Goal: Transaction & Acquisition: Book appointment/travel/reservation

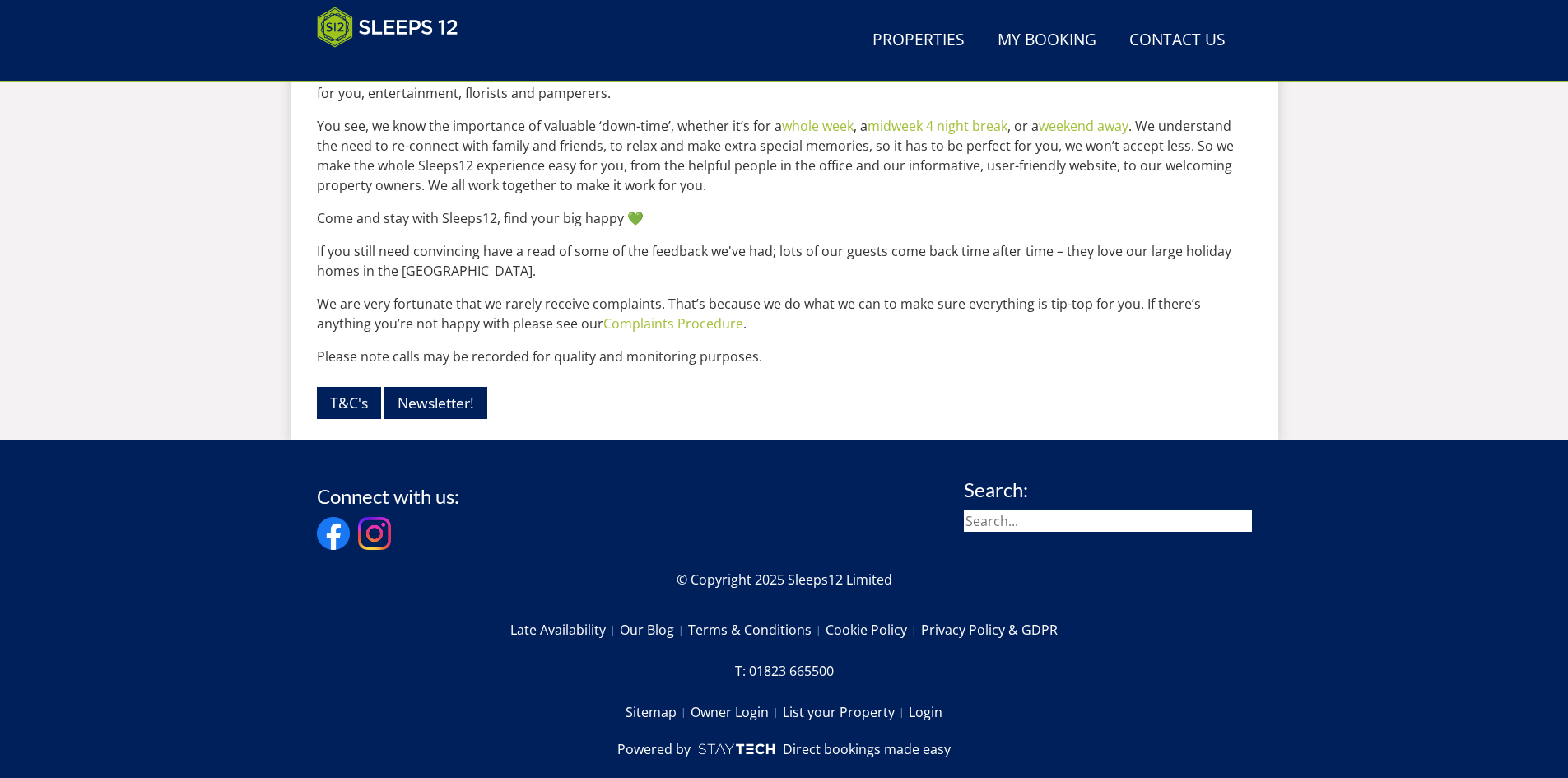
scroll to position [2208, 0]
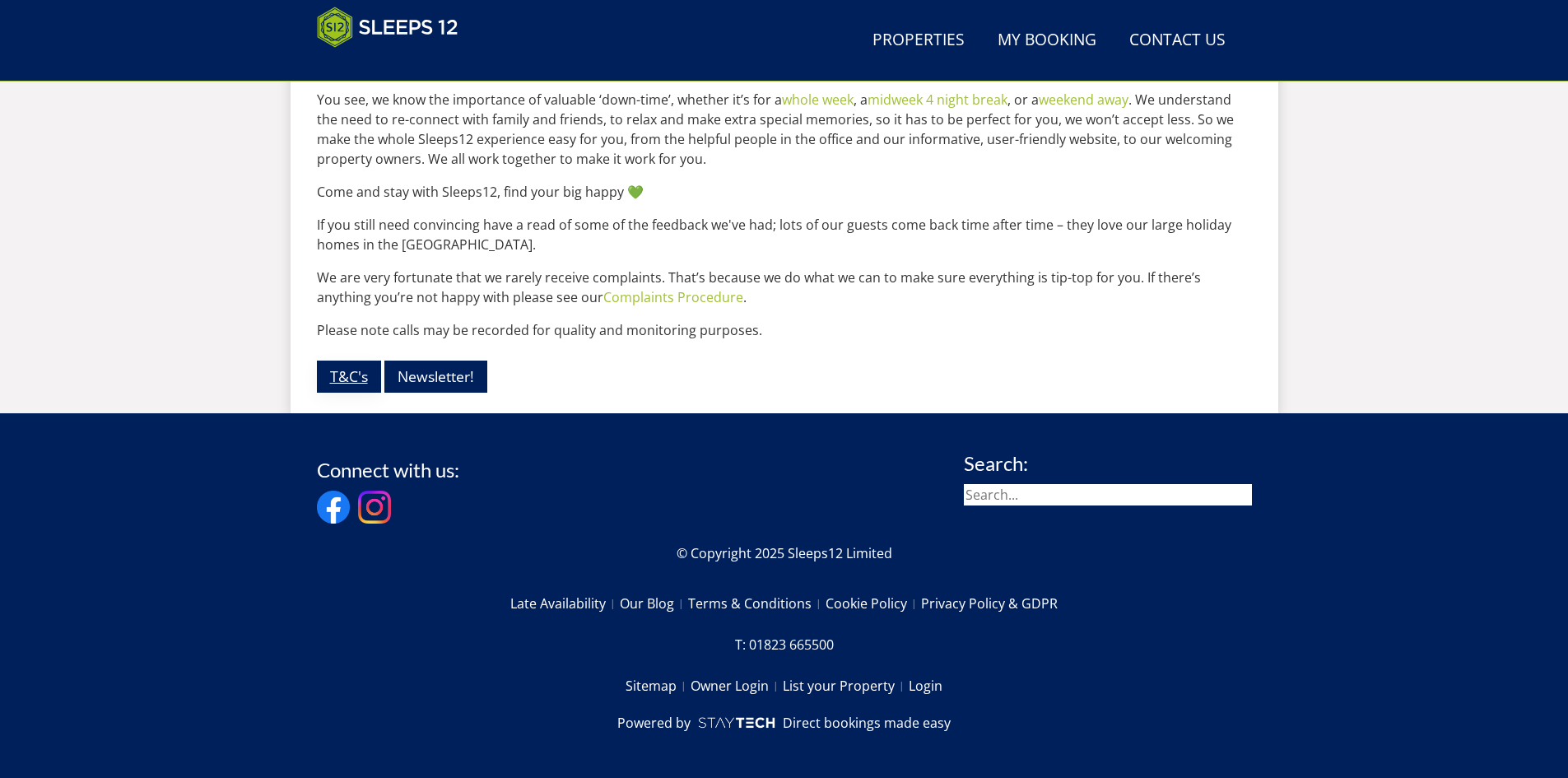
click at [352, 370] on link "T&C's" at bounding box center [348, 376] width 64 height 32
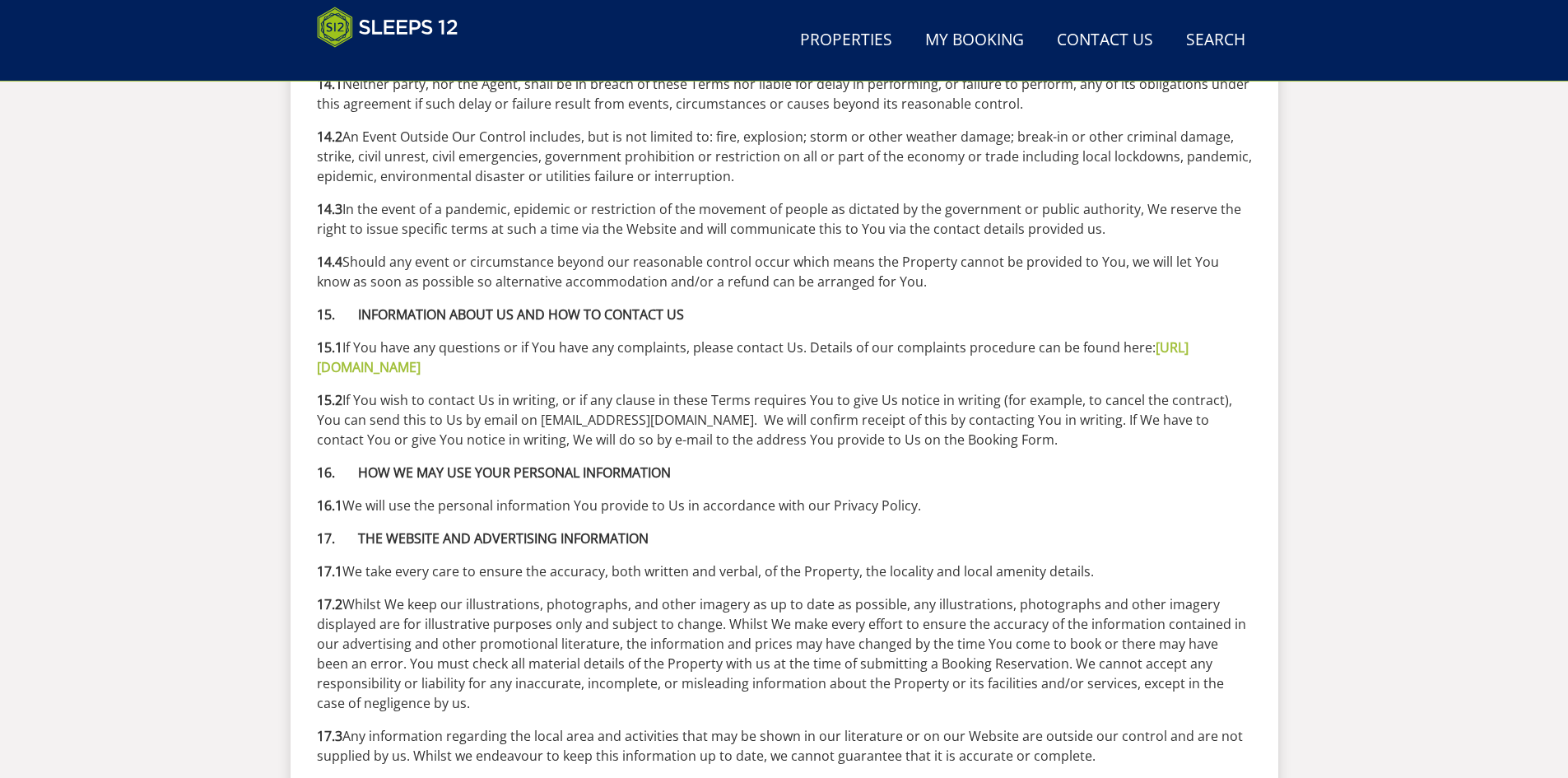
scroll to position [6507, 0]
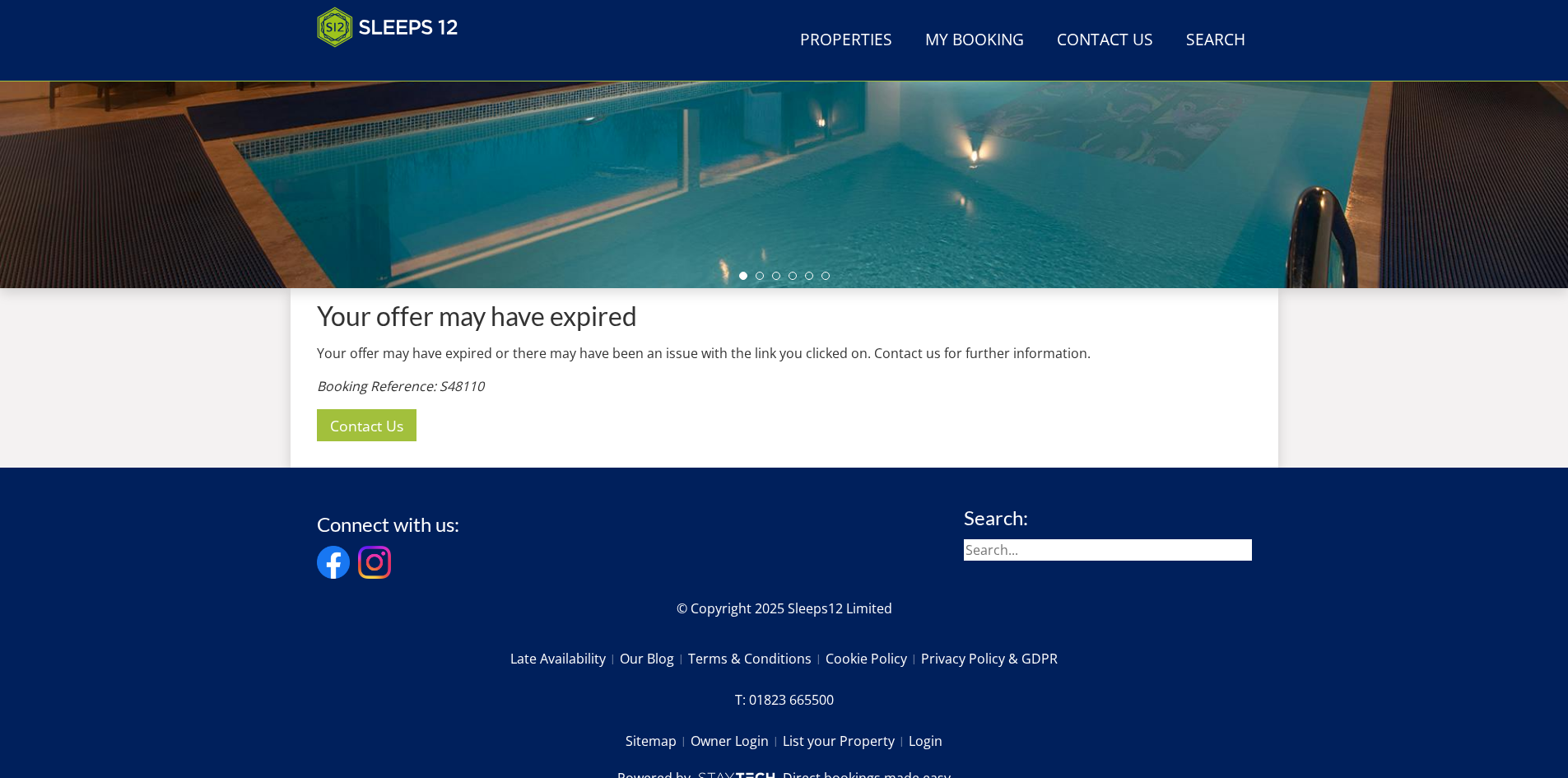
scroll to position [472, 0]
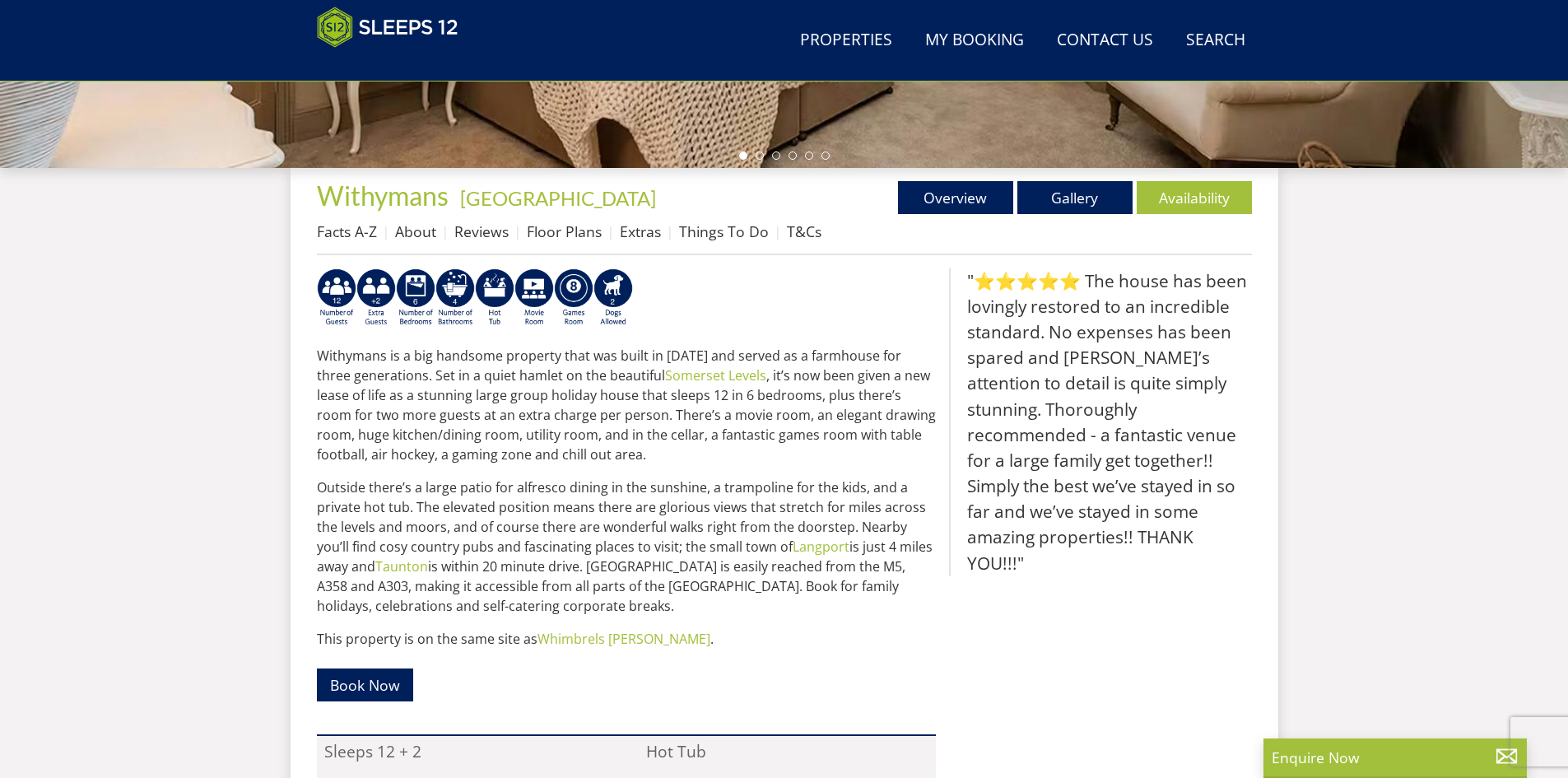
scroll to position [547, 0]
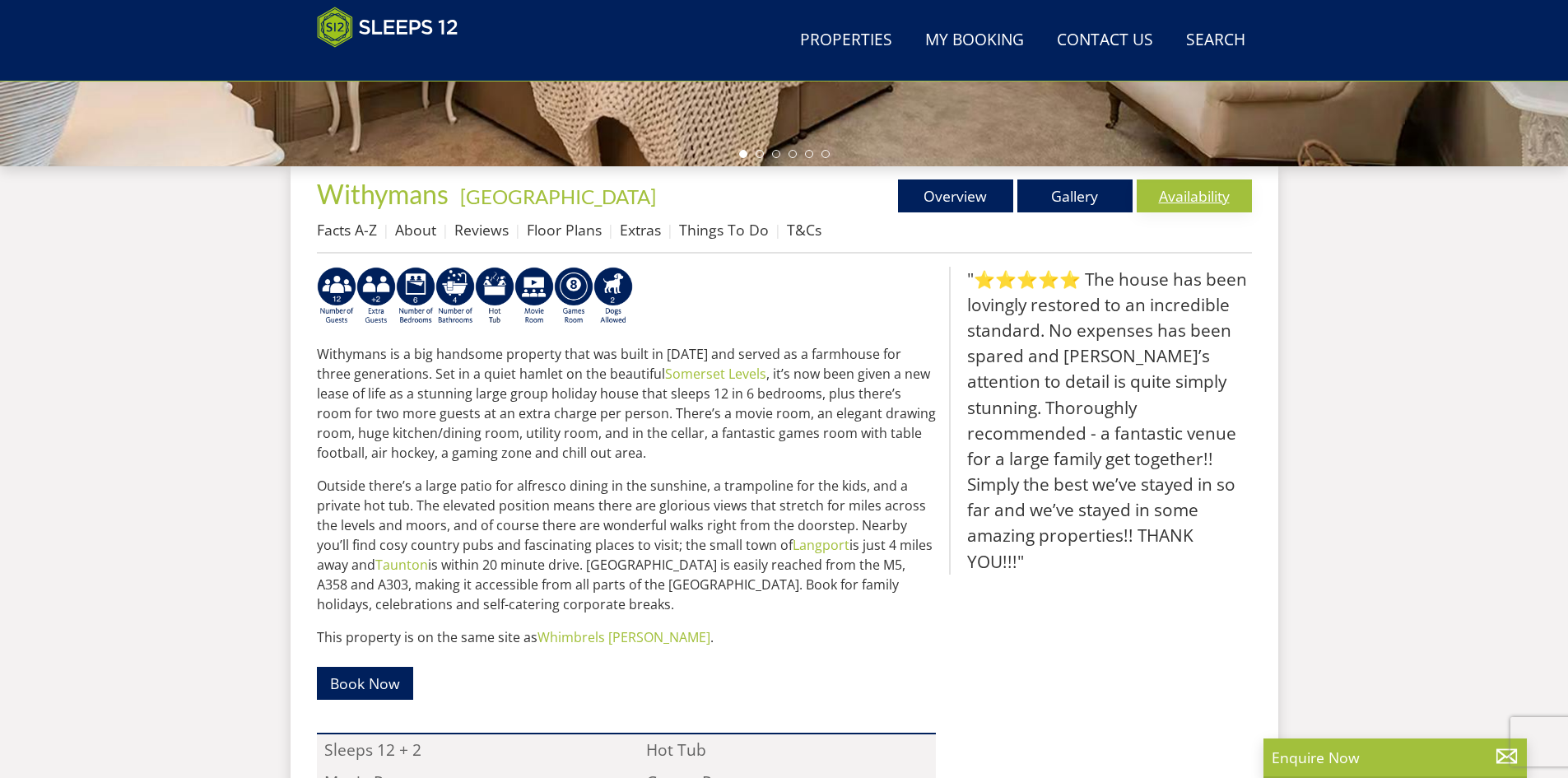
click at [1219, 200] on link "Availability" at bounding box center [1194, 196] width 115 height 33
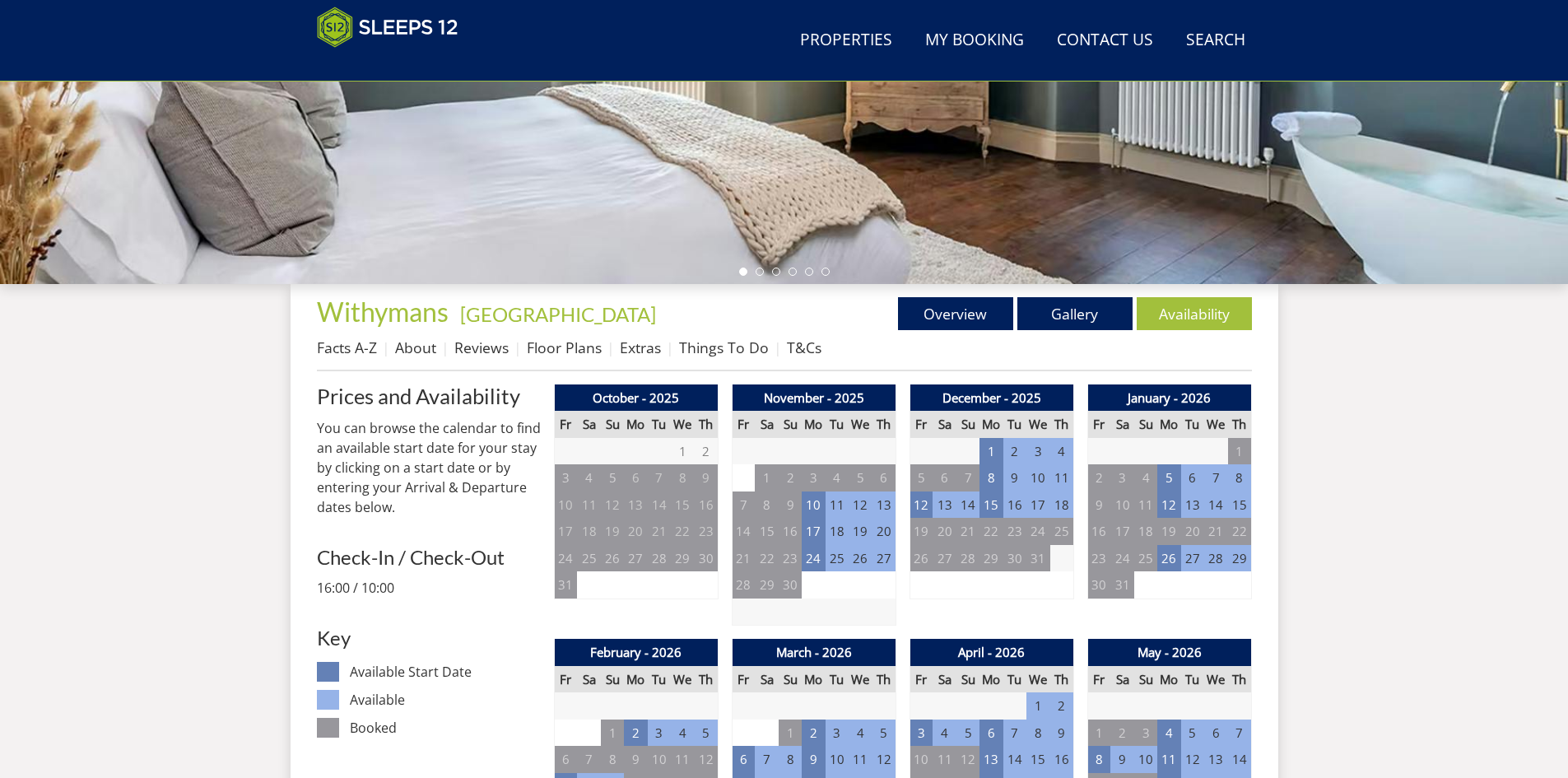
scroll to position [356, 0]
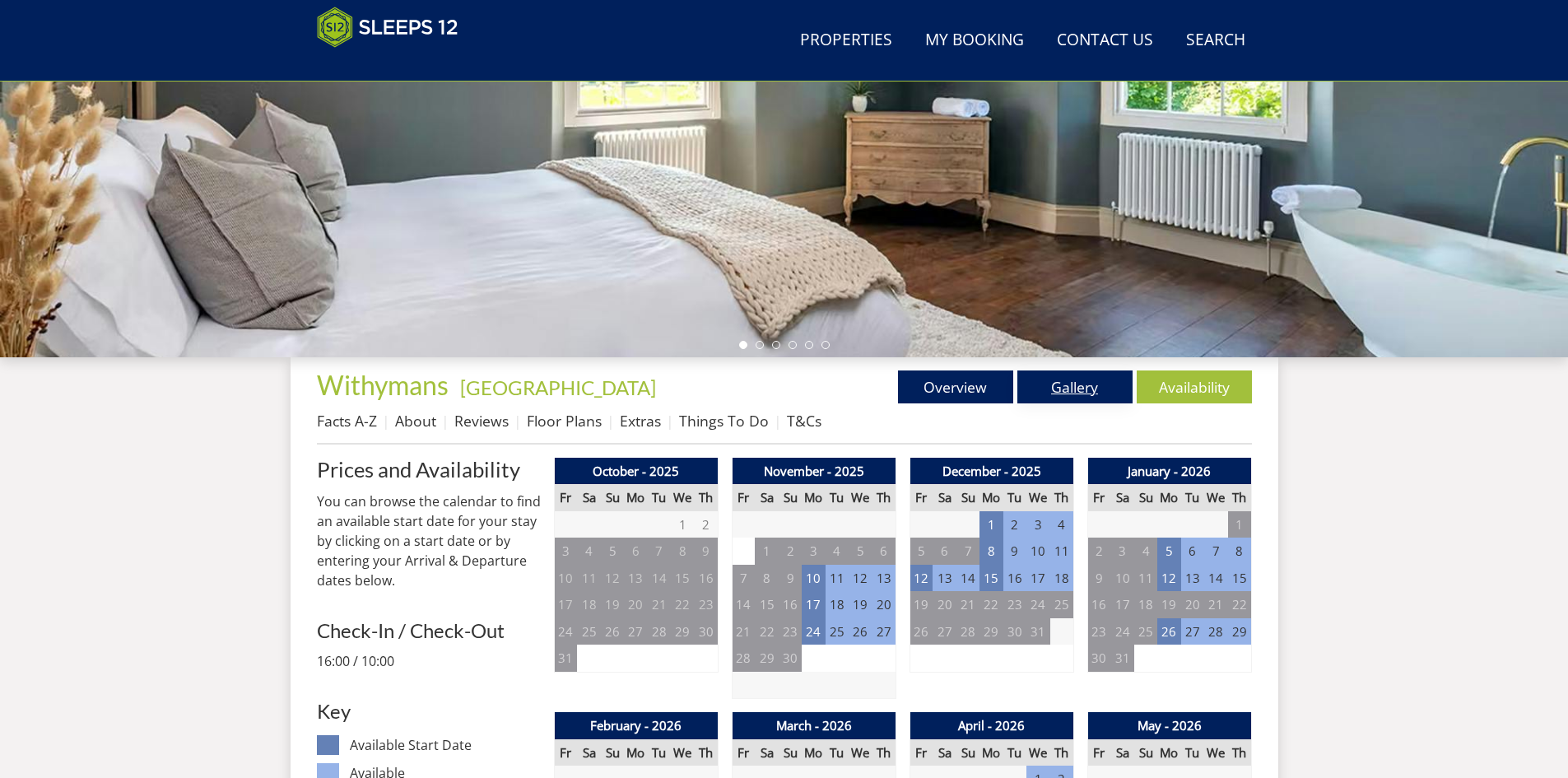
click at [1083, 385] on link "Gallery" at bounding box center [1075, 387] width 115 height 33
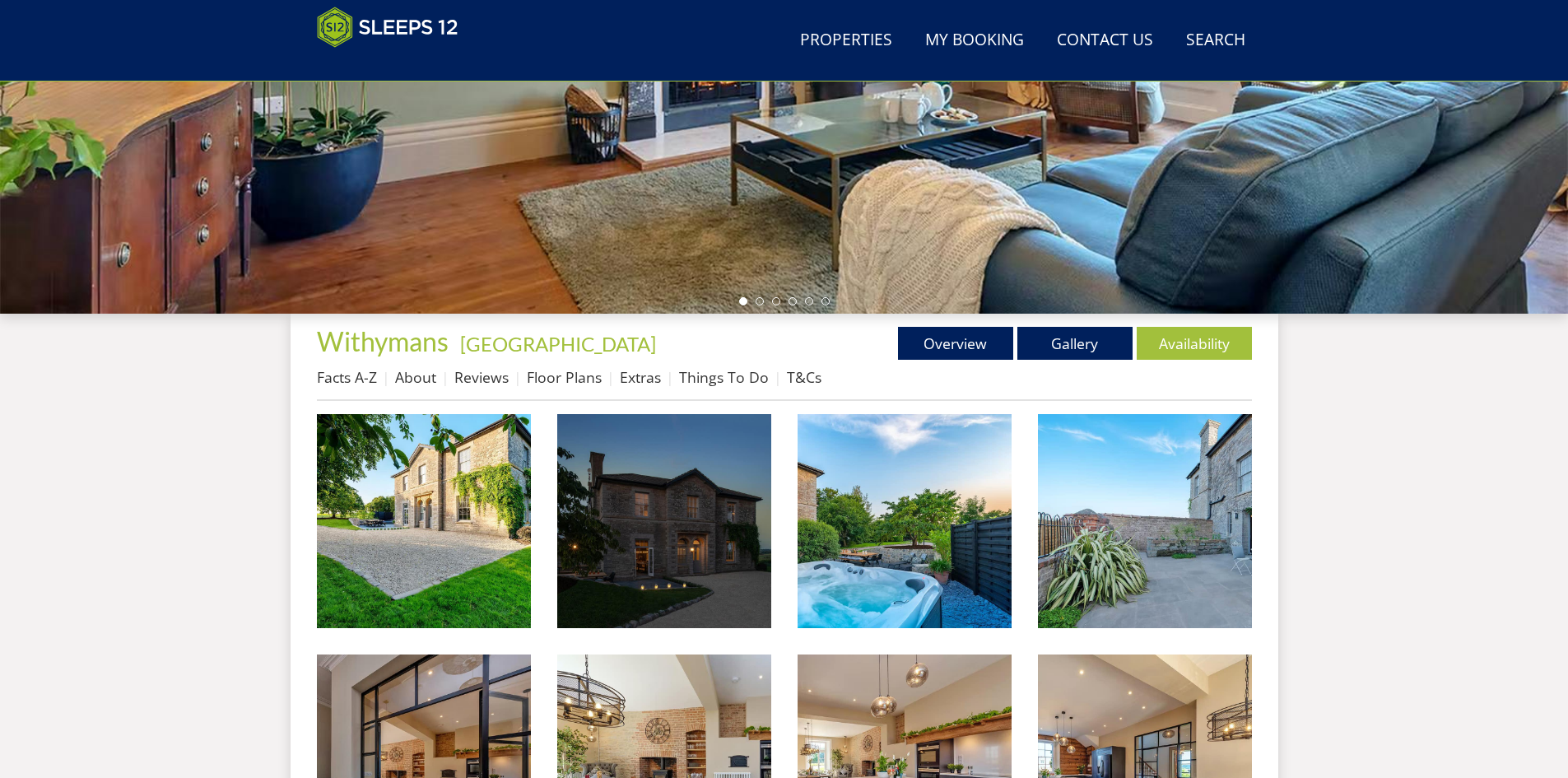
scroll to position [475, 0]
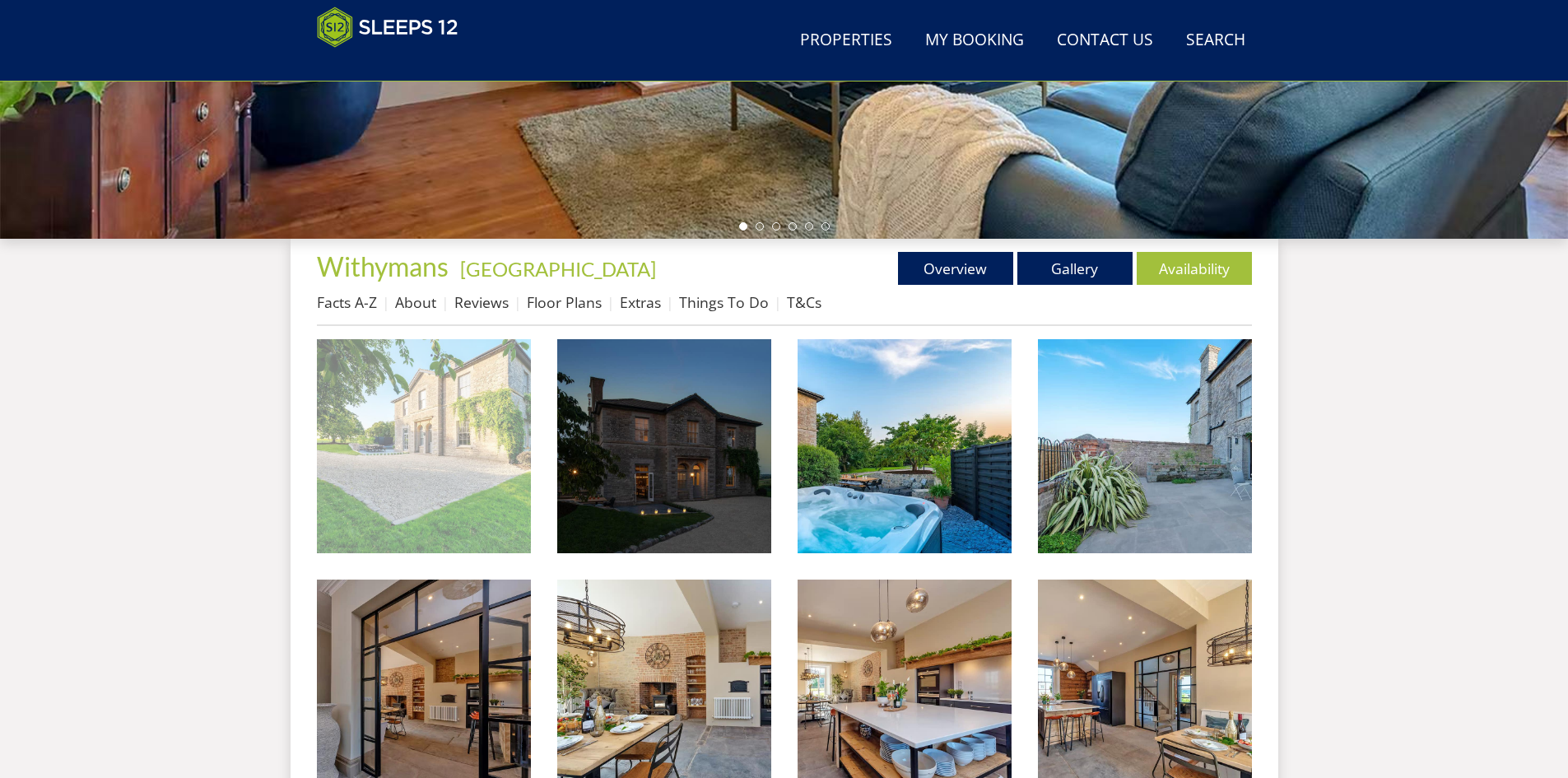
click at [437, 447] on img at bounding box center [423, 445] width 214 height 214
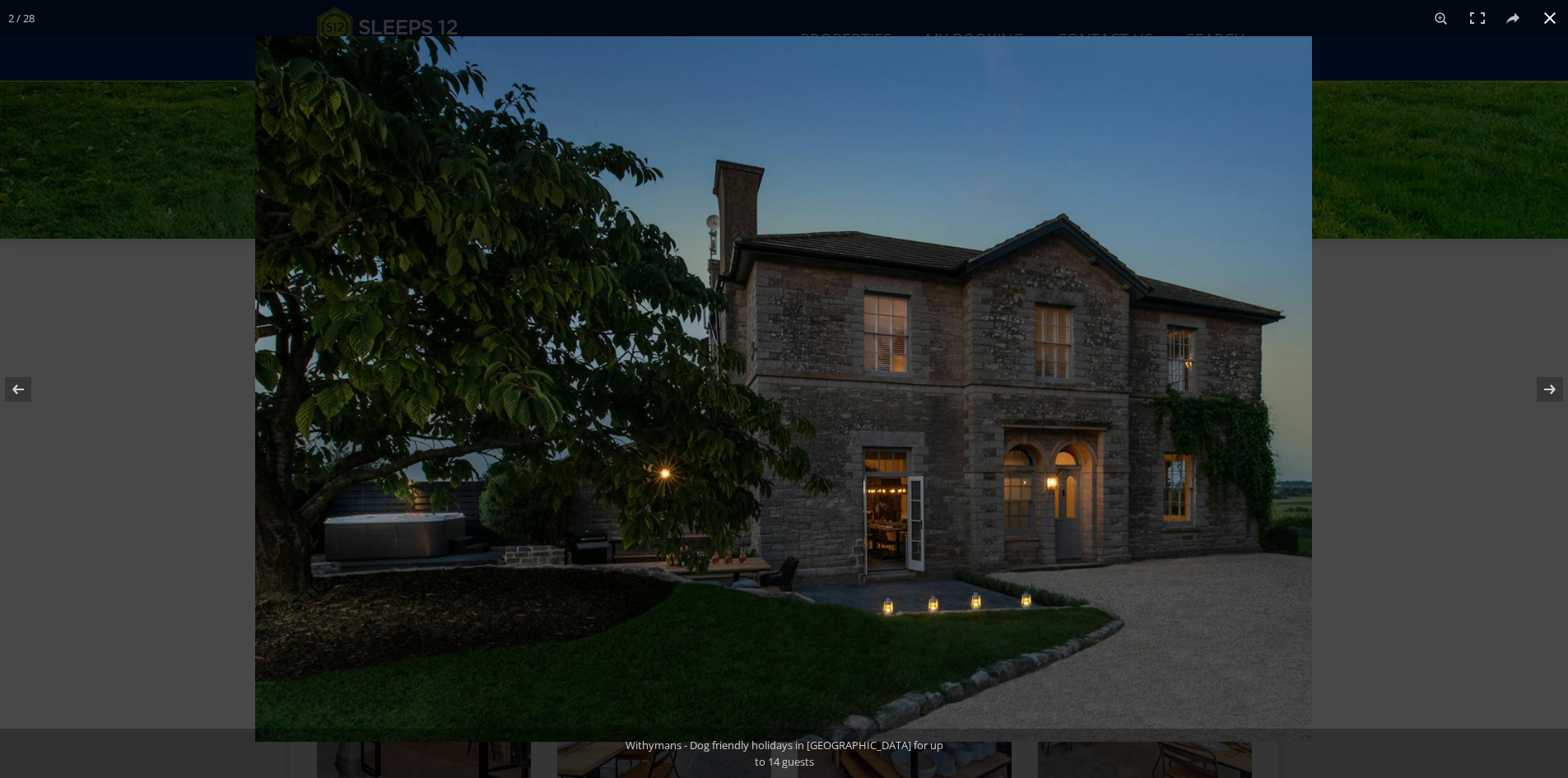
click at [1556, 12] on button at bounding box center [1550, 18] width 36 height 36
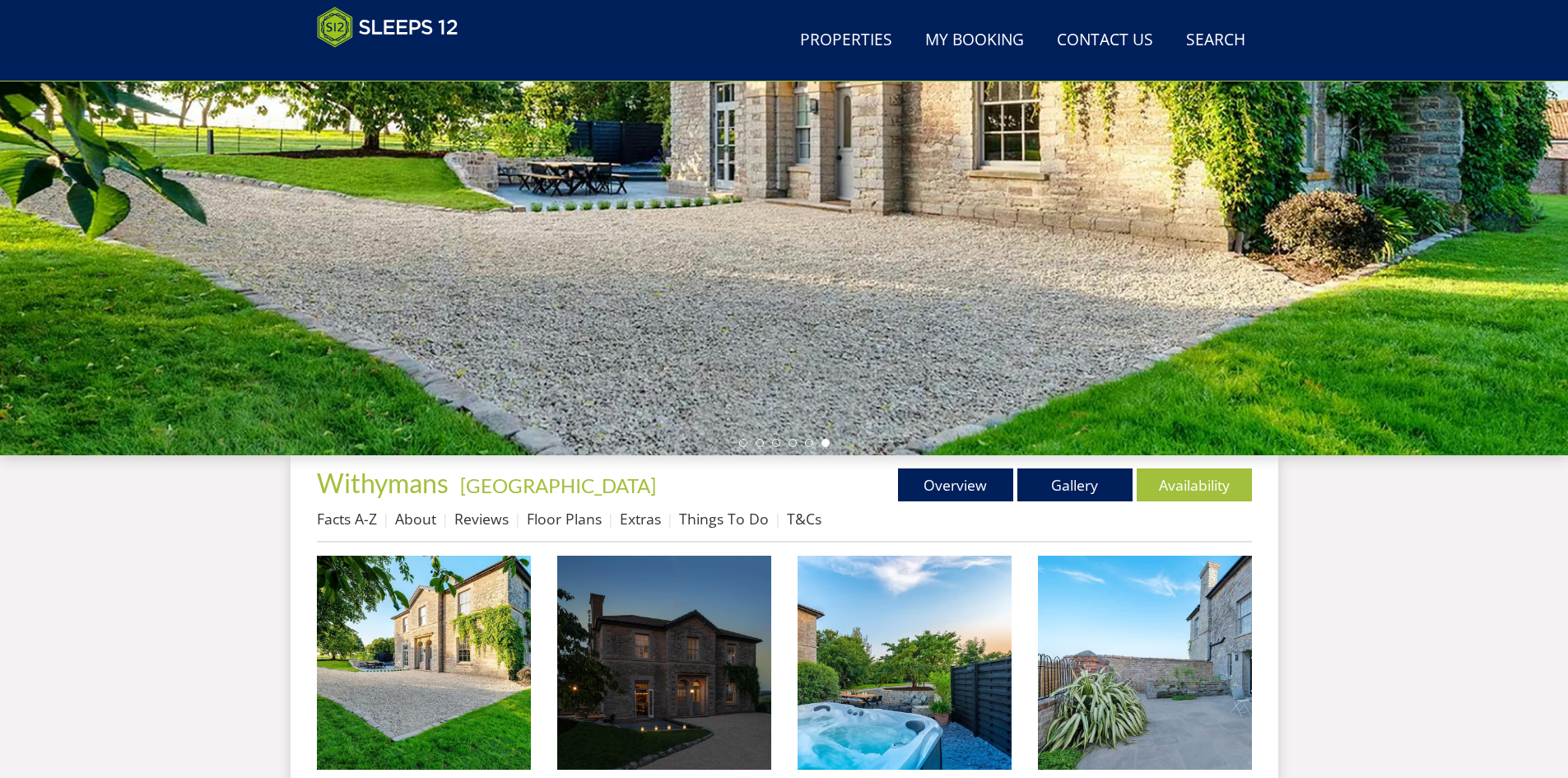
scroll to position [260, 0]
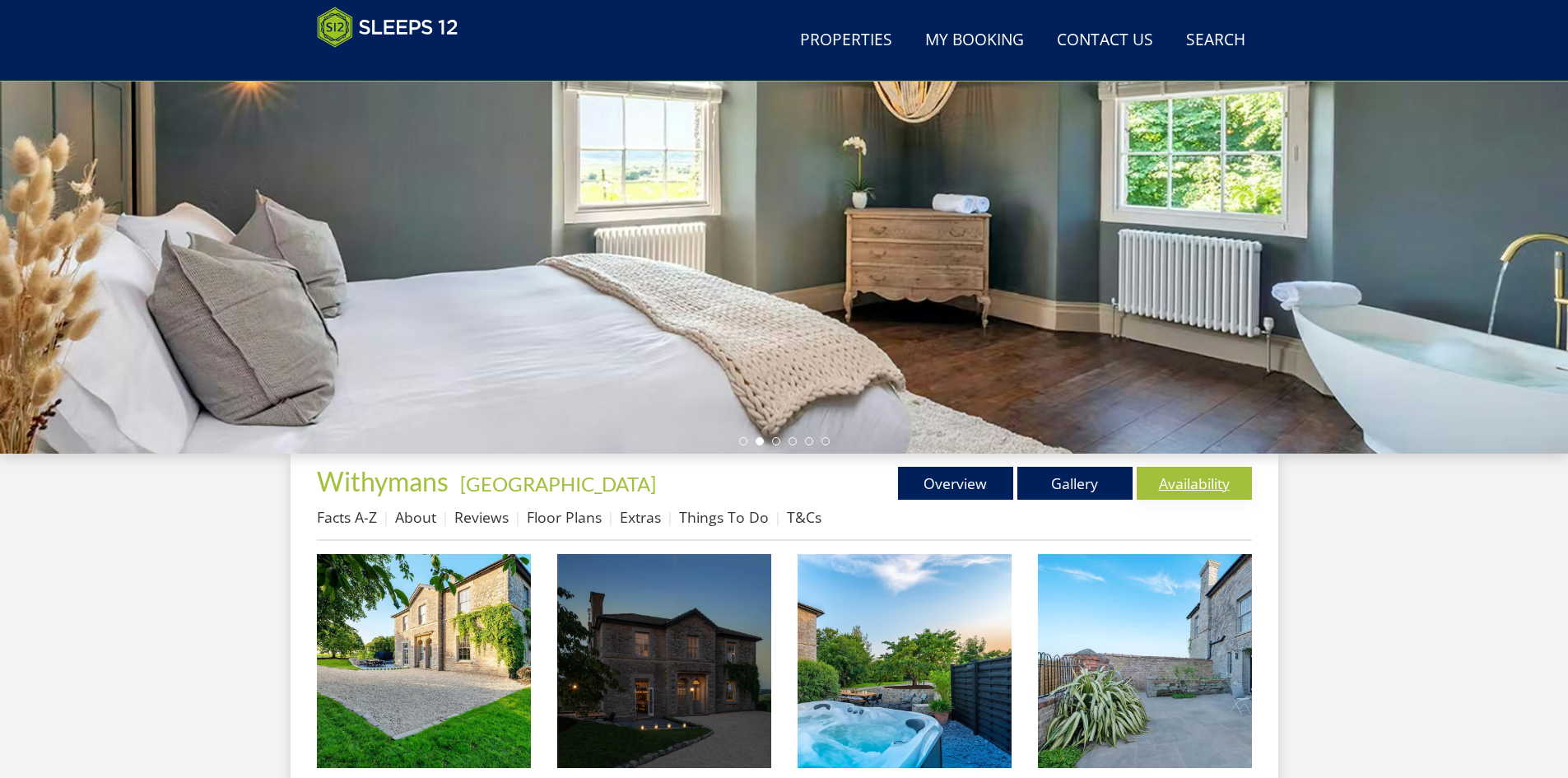
click at [1185, 471] on link "Availability" at bounding box center [1194, 483] width 115 height 33
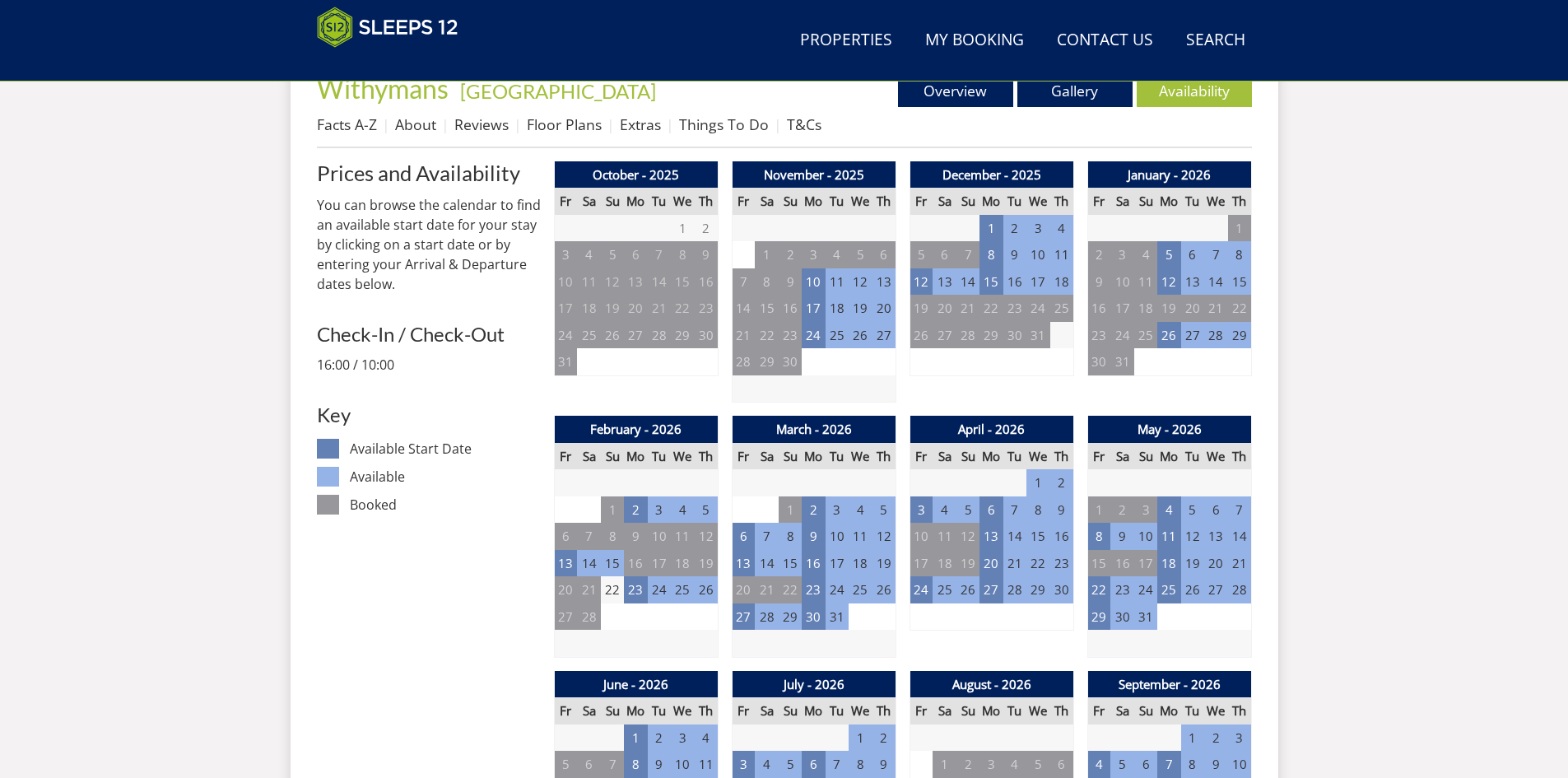
scroll to position [805, 0]
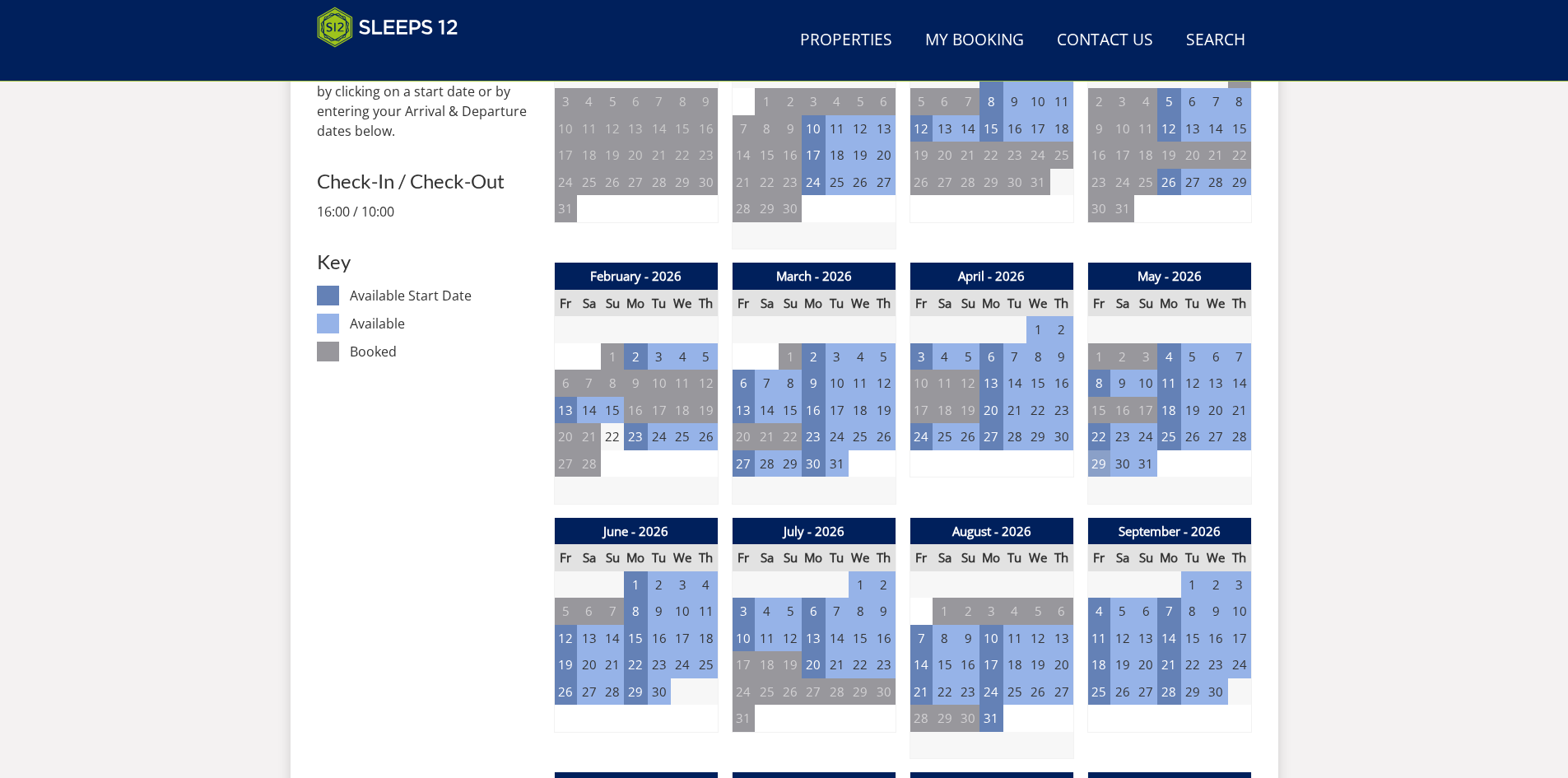
click at [1101, 467] on td "29" at bounding box center [1099, 464] width 23 height 27
click at [1087, 540] on link "WEEKEND - £2,550.00" at bounding box center [1101, 534] width 129 height 17
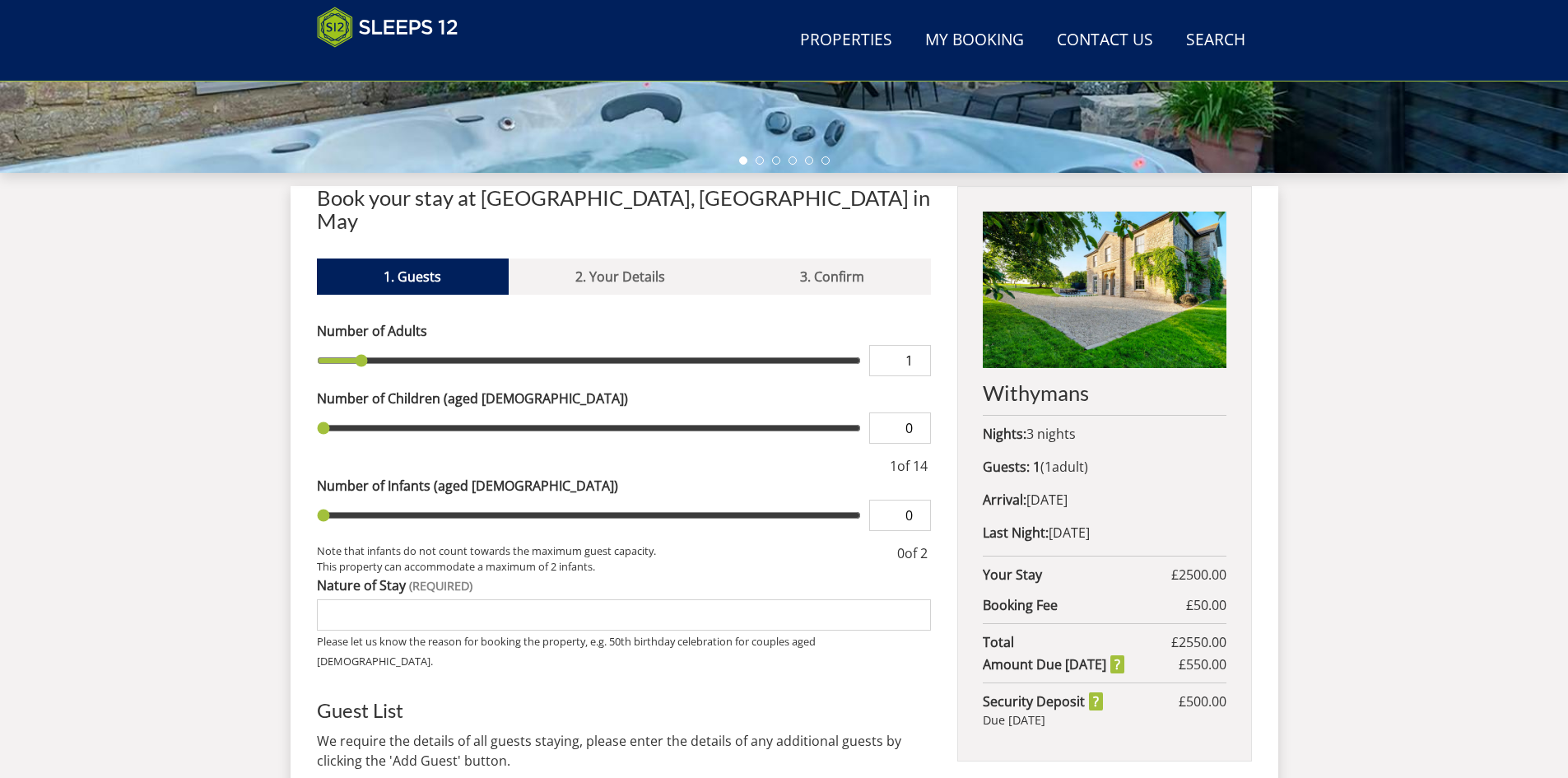
scroll to position [536, 0]
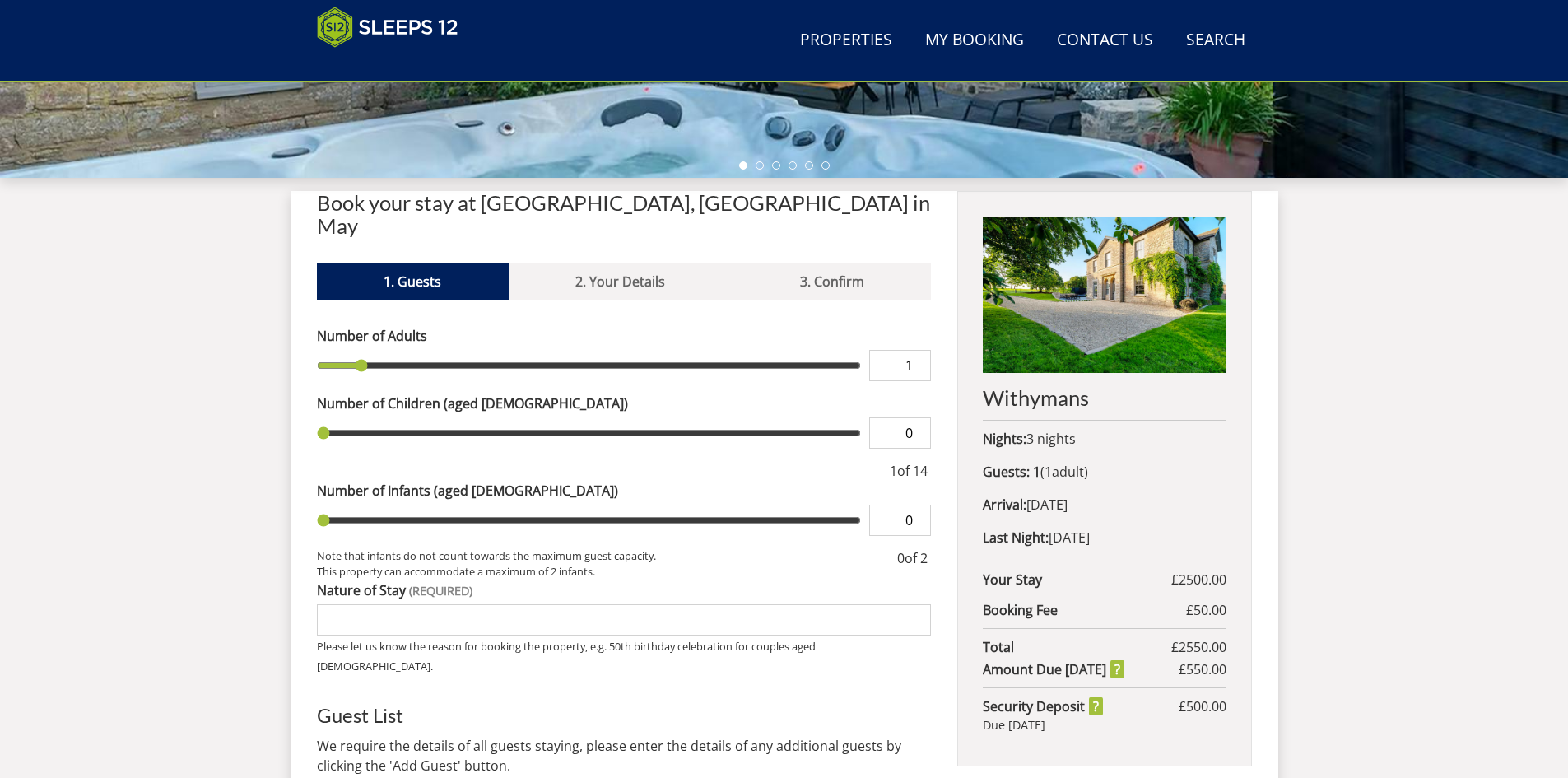
type input "13"
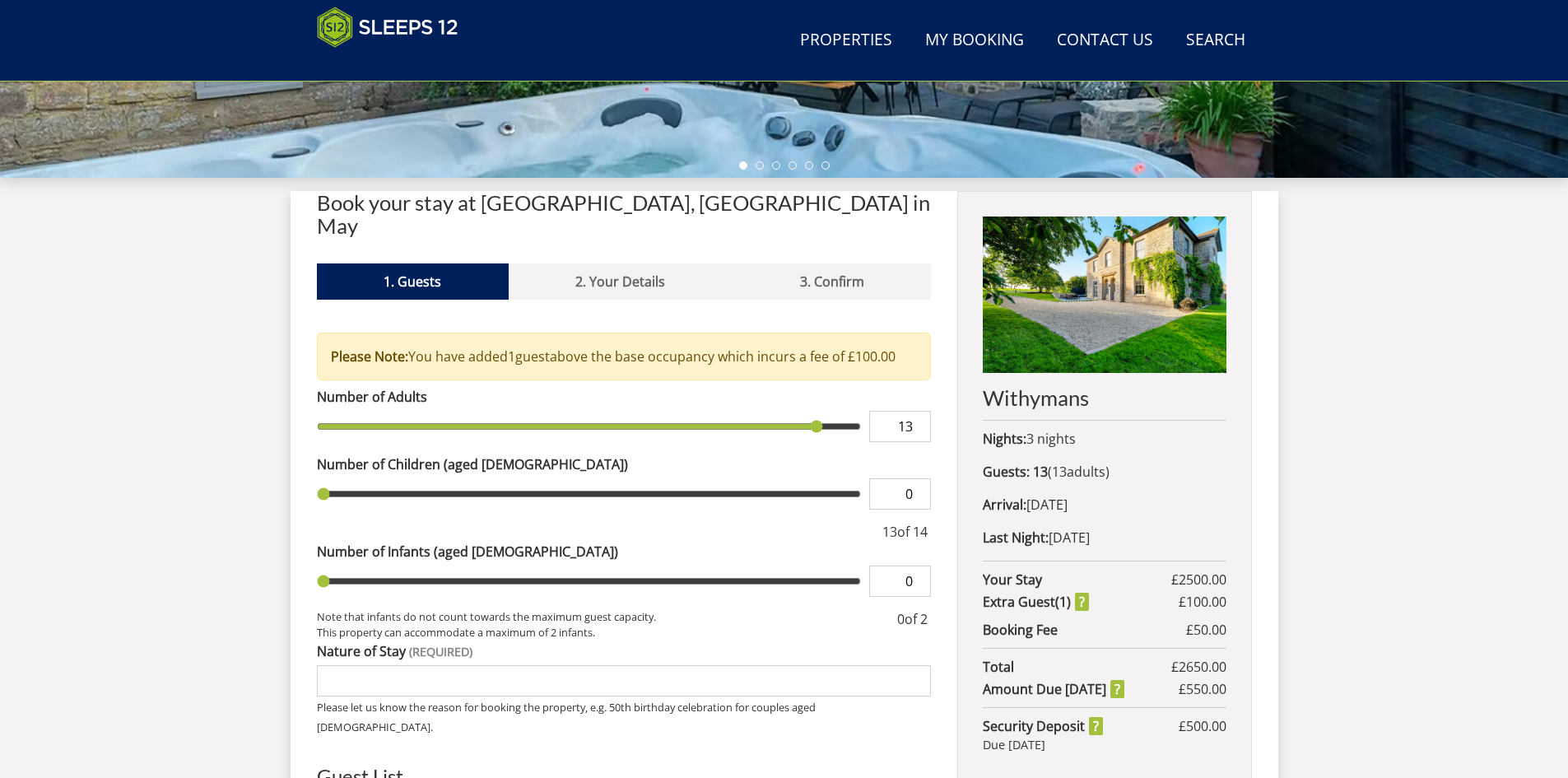
click at [831, 411] on input "range" at bounding box center [588, 426] width 545 height 31
type input "12"
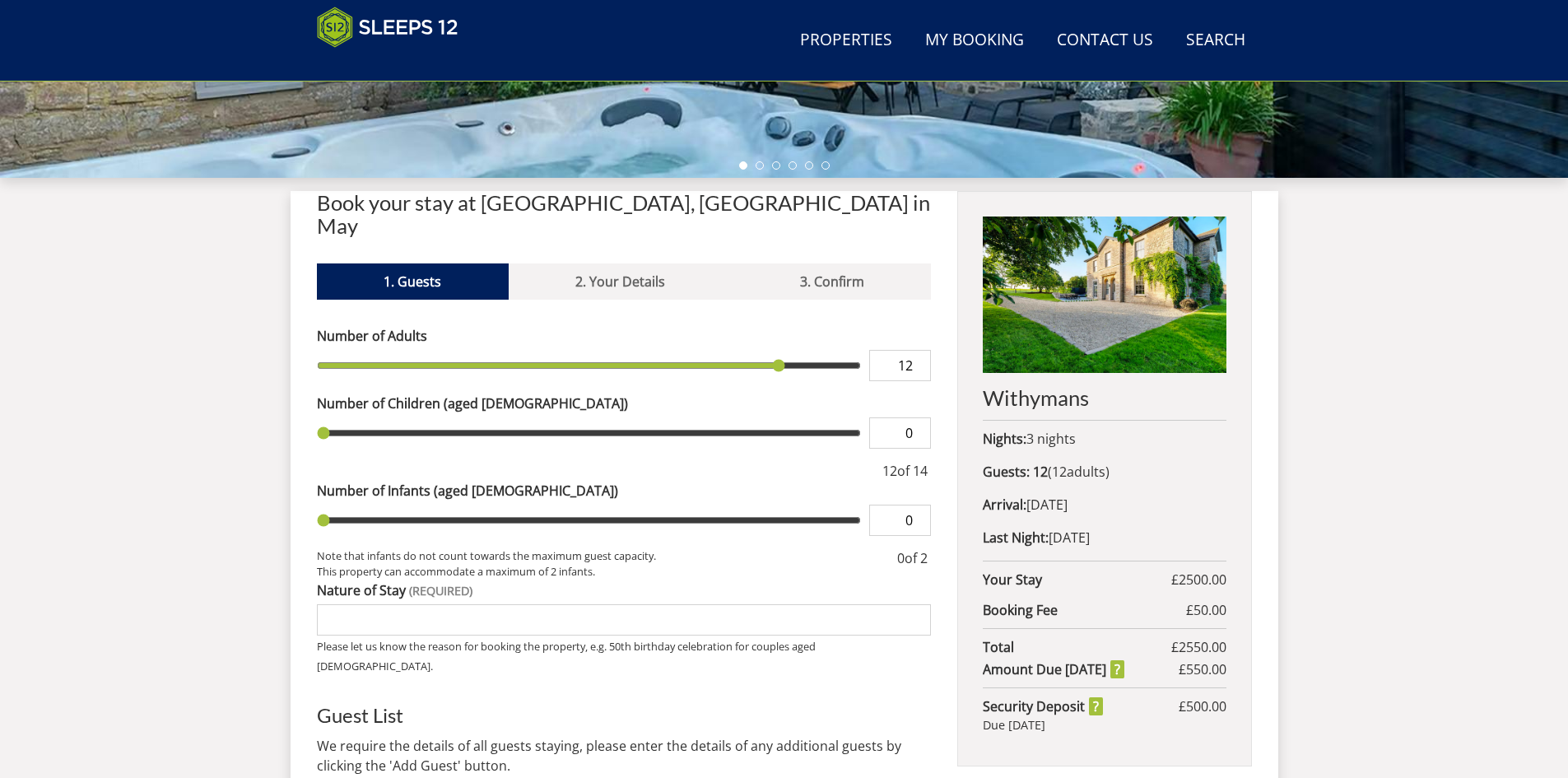
type input "12"
click at [792, 381] on input "range" at bounding box center [588, 365] width 545 height 31
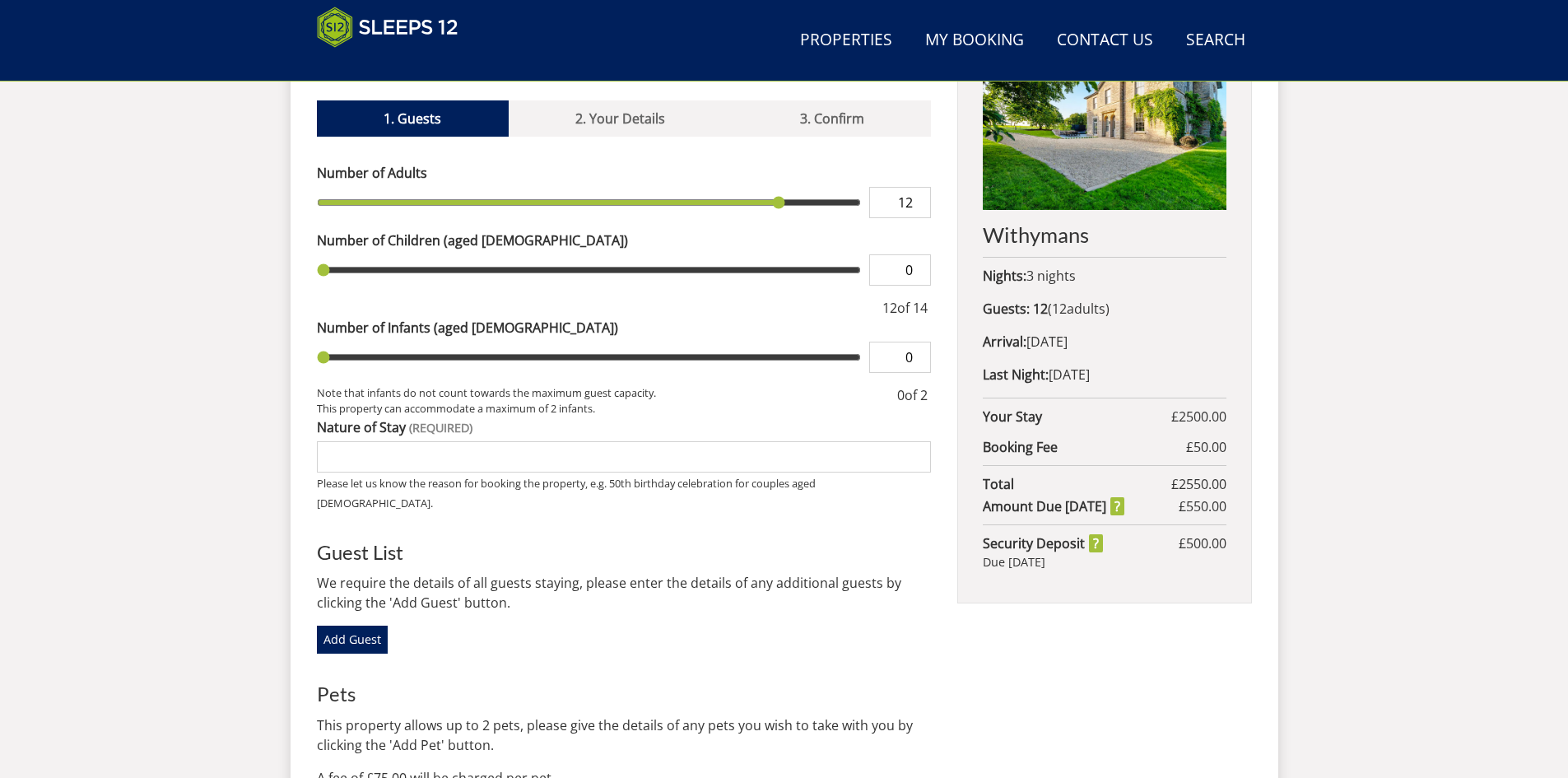
scroll to position [700, 0]
click at [681, 440] on input "Nature of Stay" at bounding box center [624, 455] width 615 height 31
type input "Relaxed 30th Birthday celebration"
type input "1"
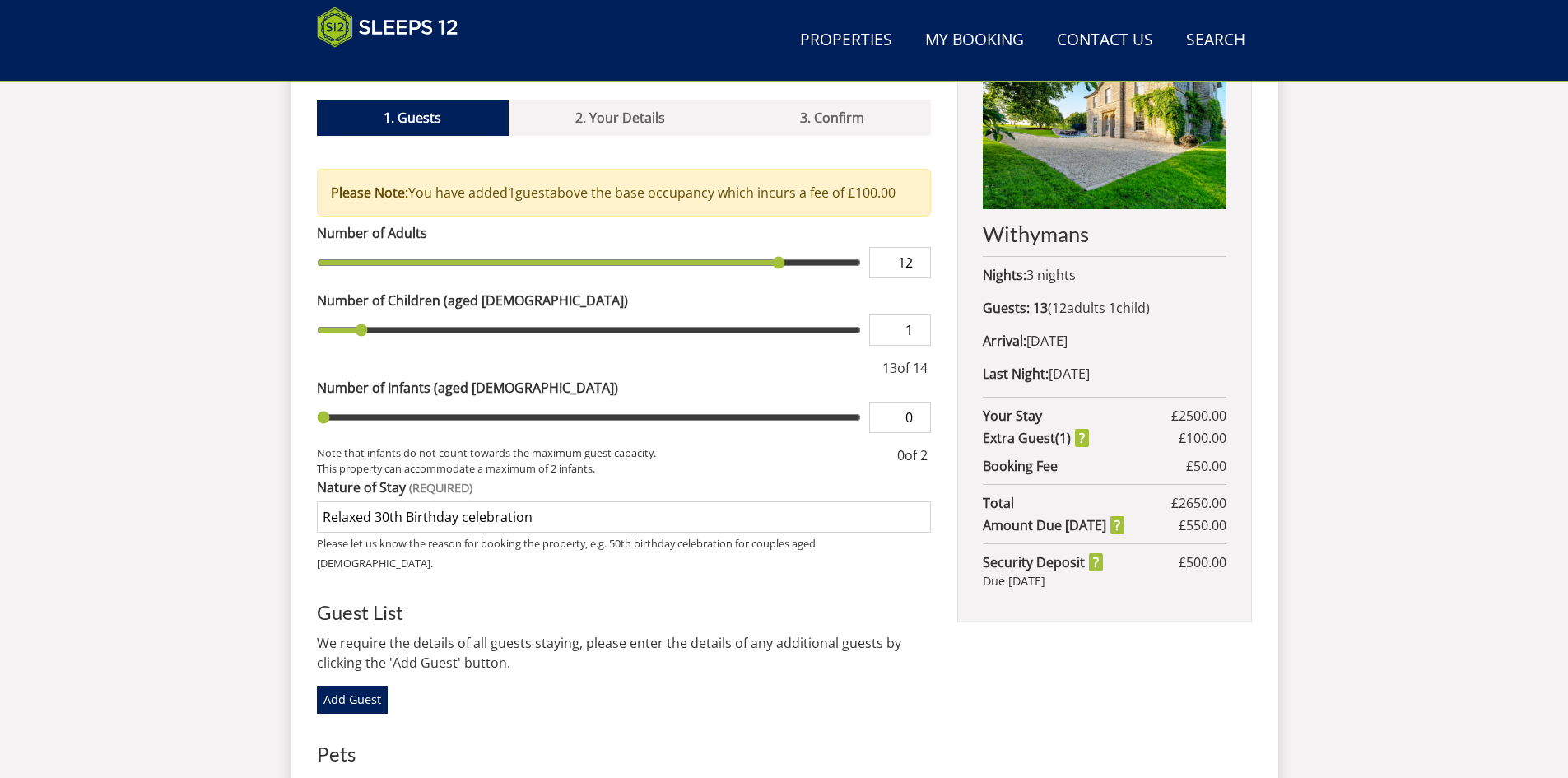
click at [347, 315] on input "range" at bounding box center [588, 330] width 545 height 31
type input "0"
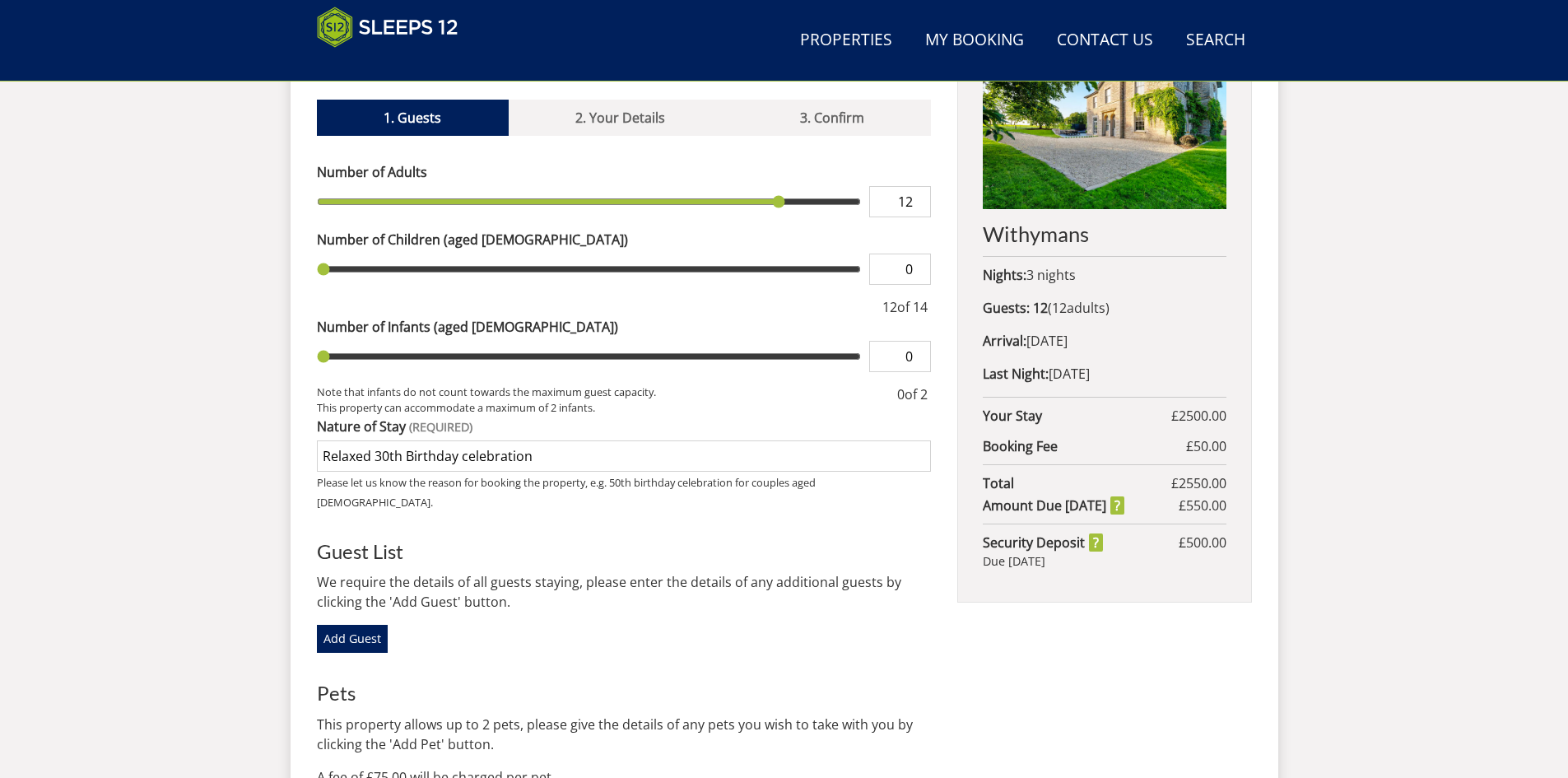
type input "0"
click at [341, 285] on input "range" at bounding box center [588, 269] width 545 height 31
type input "1"
click at [356, 341] on input "range" at bounding box center [588, 356] width 545 height 31
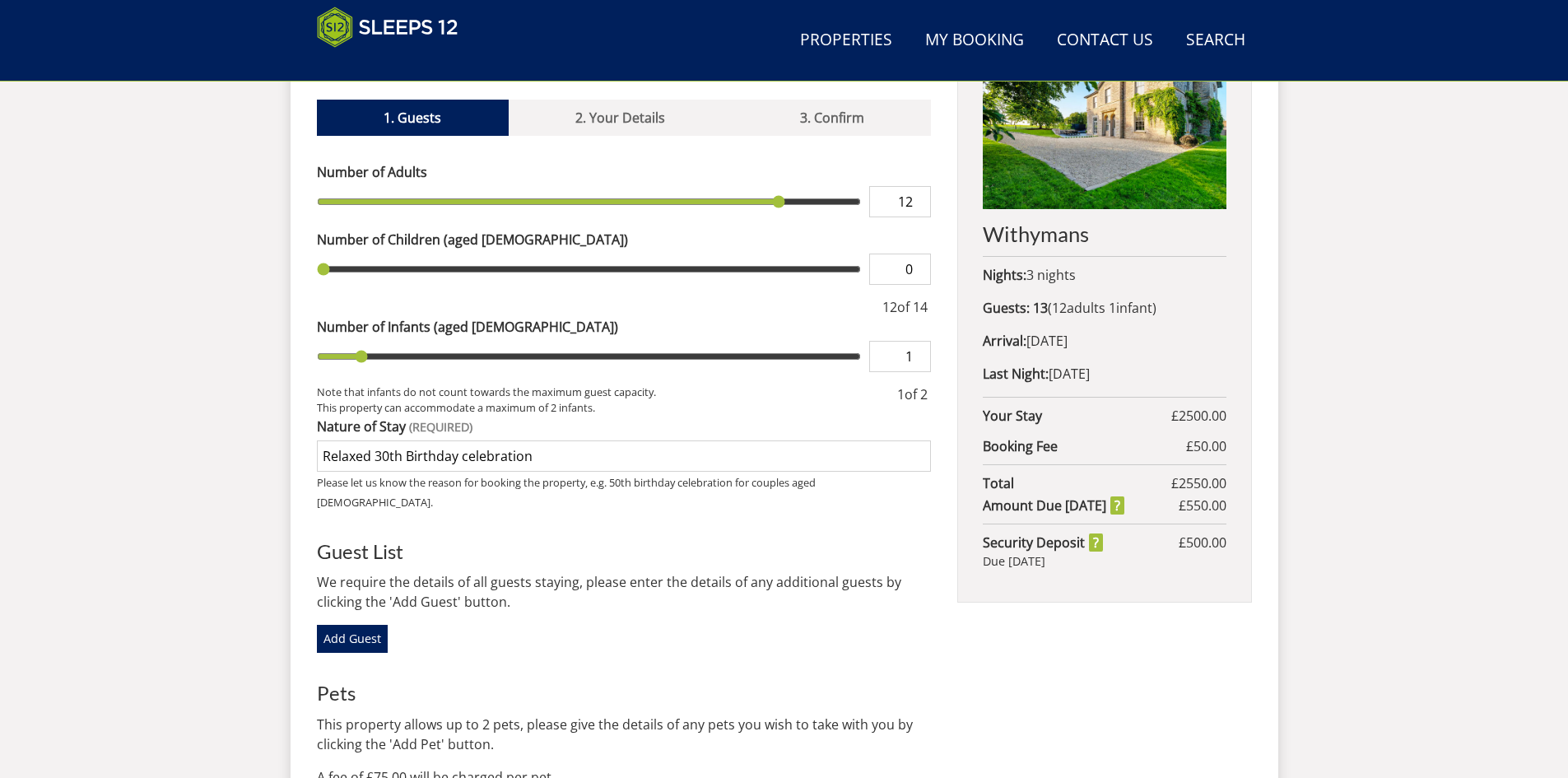
type input "0"
click at [318, 341] on input "range" at bounding box center [588, 356] width 545 height 31
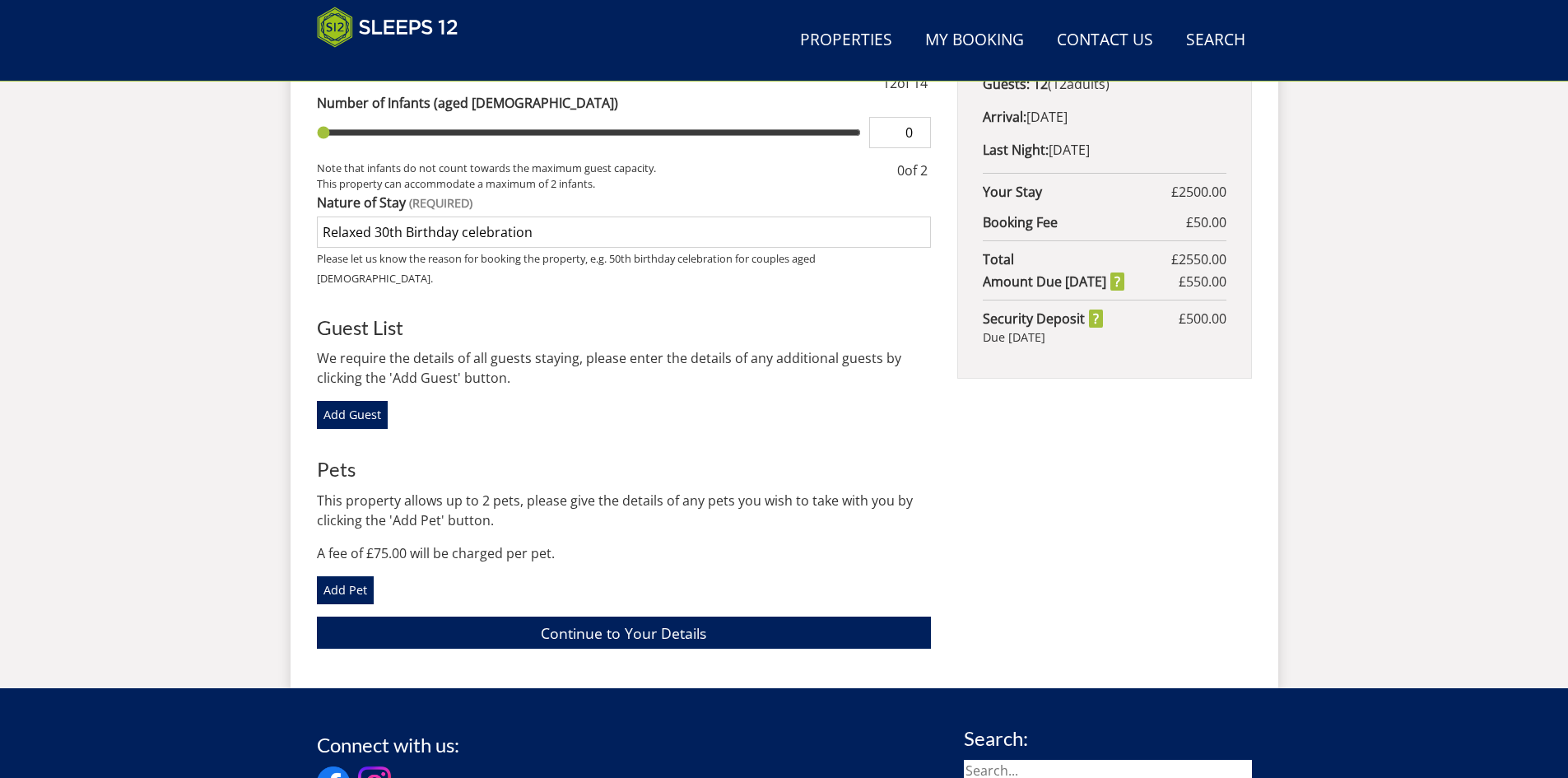
scroll to position [925, 0]
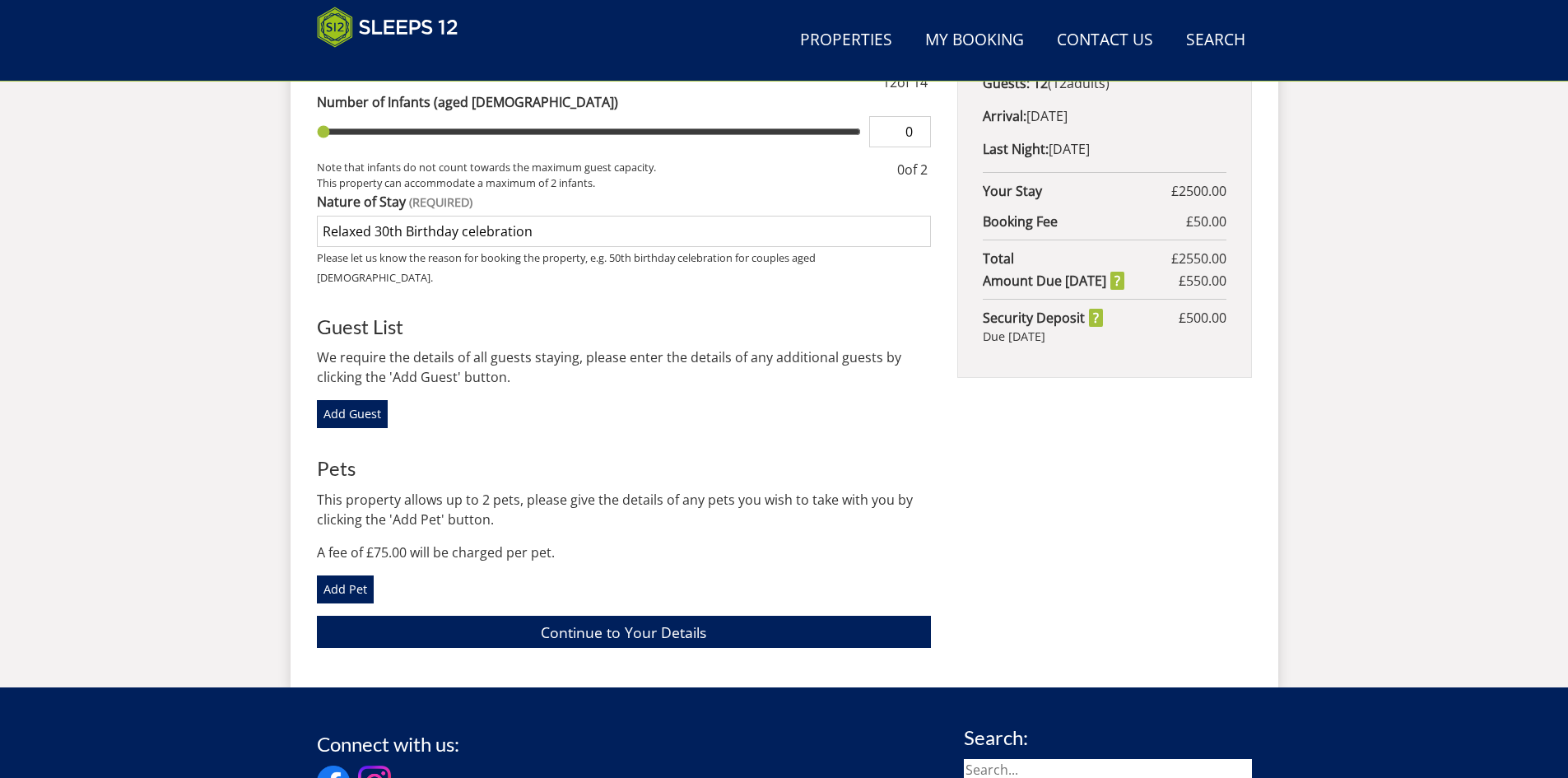
click at [529, 606] on div "Book your stay at Withymans, Somerset in May Please Wait... If this message per…" at bounding box center [624, 232] width 615 height 859
click at [589, 616] on link "Continue to Your Details" at bounding box center [624, 631] width 615 height 32
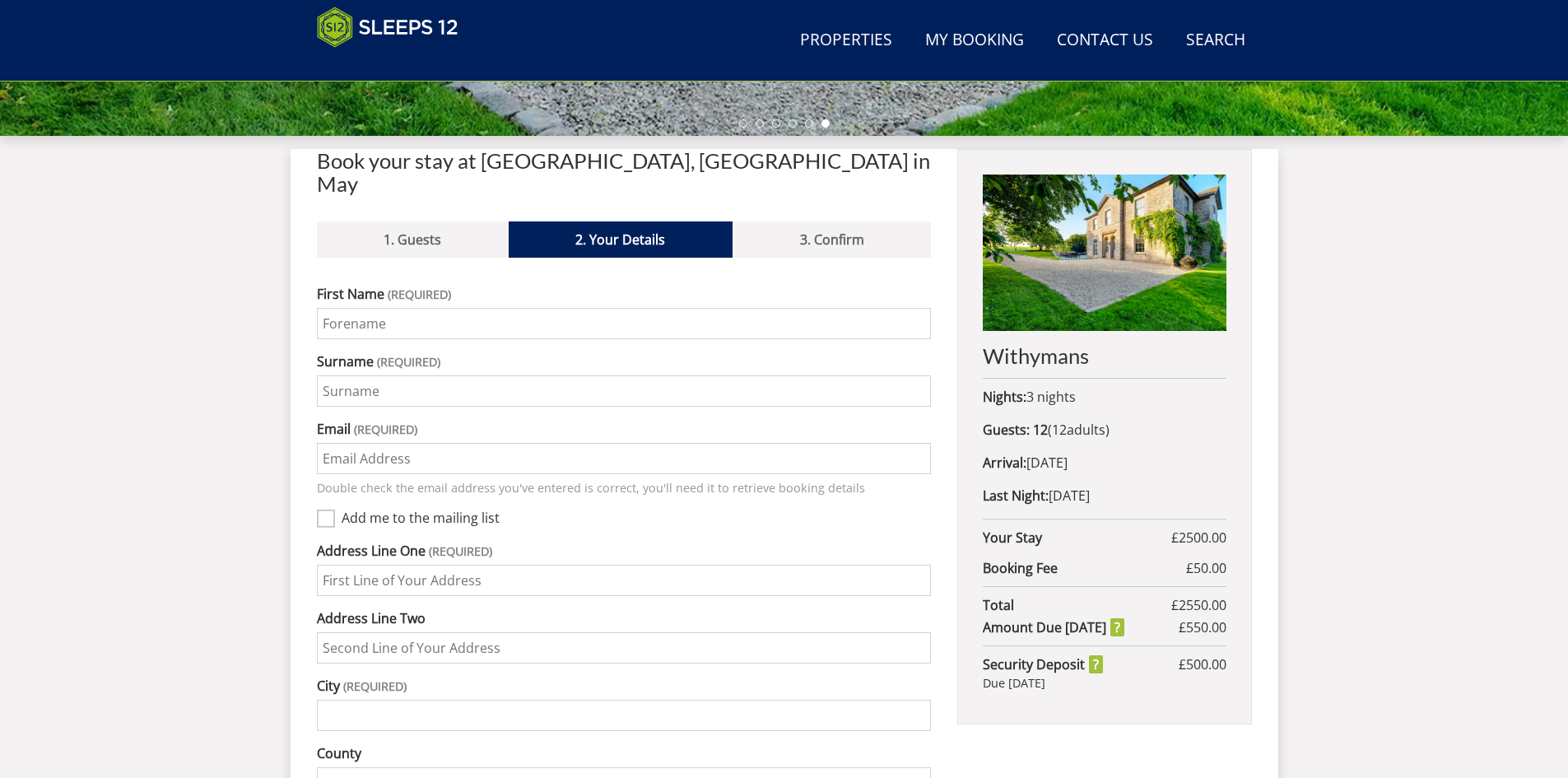
scroll to position [577, 0]
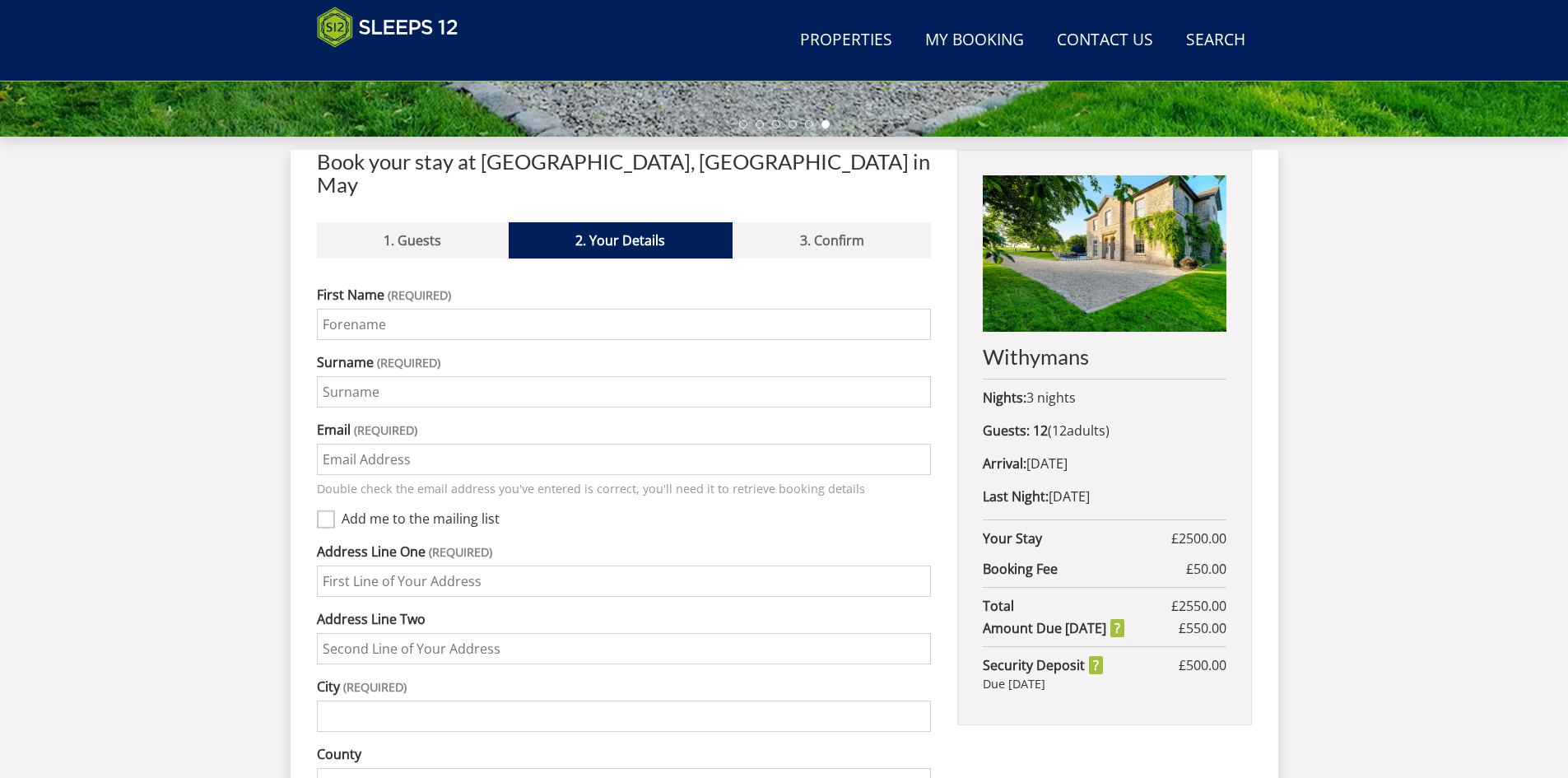
click at [527, 309] on input "First Name" at bounding box center [624, 324] width 615 height 31
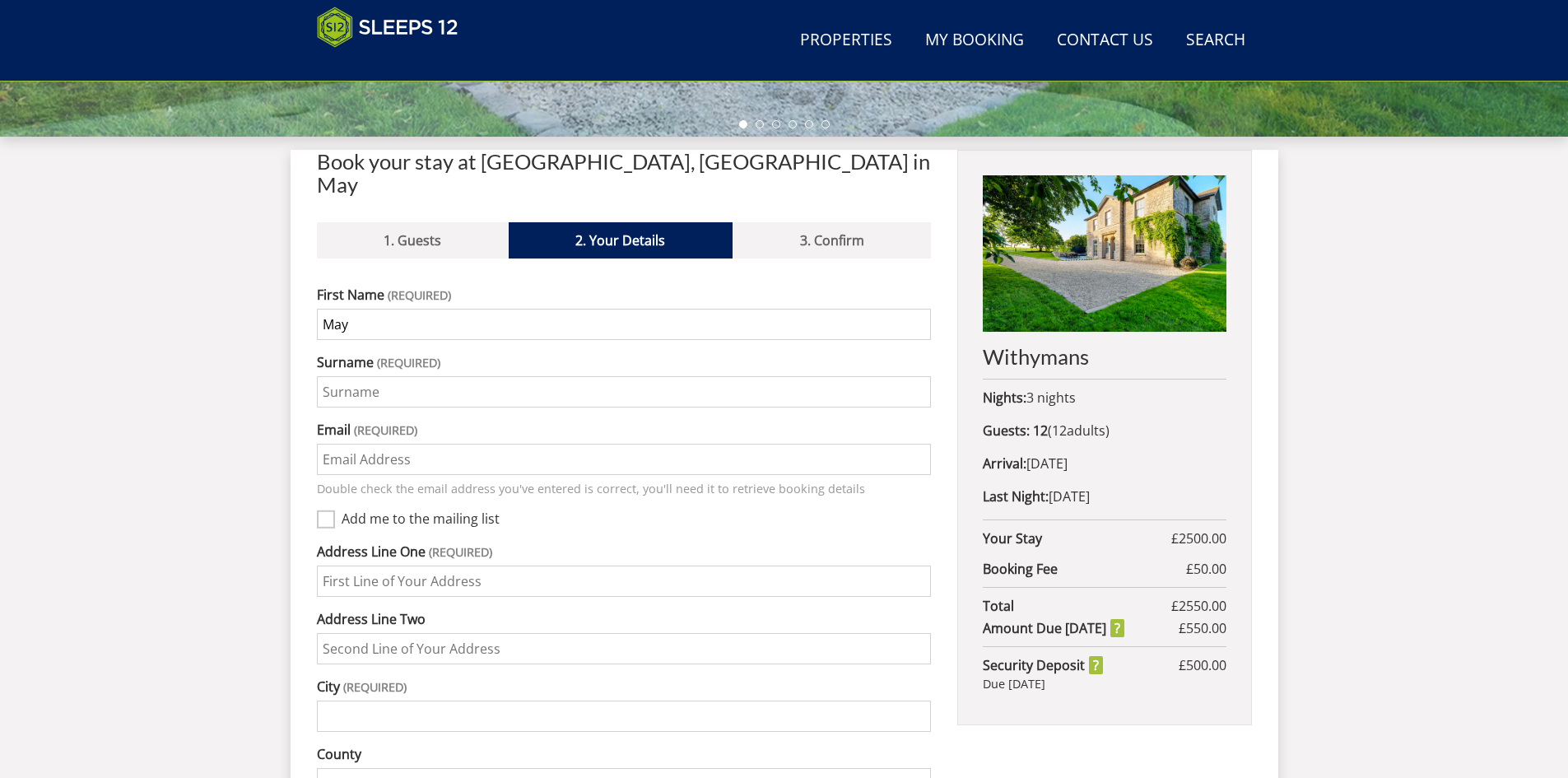
type input "May"
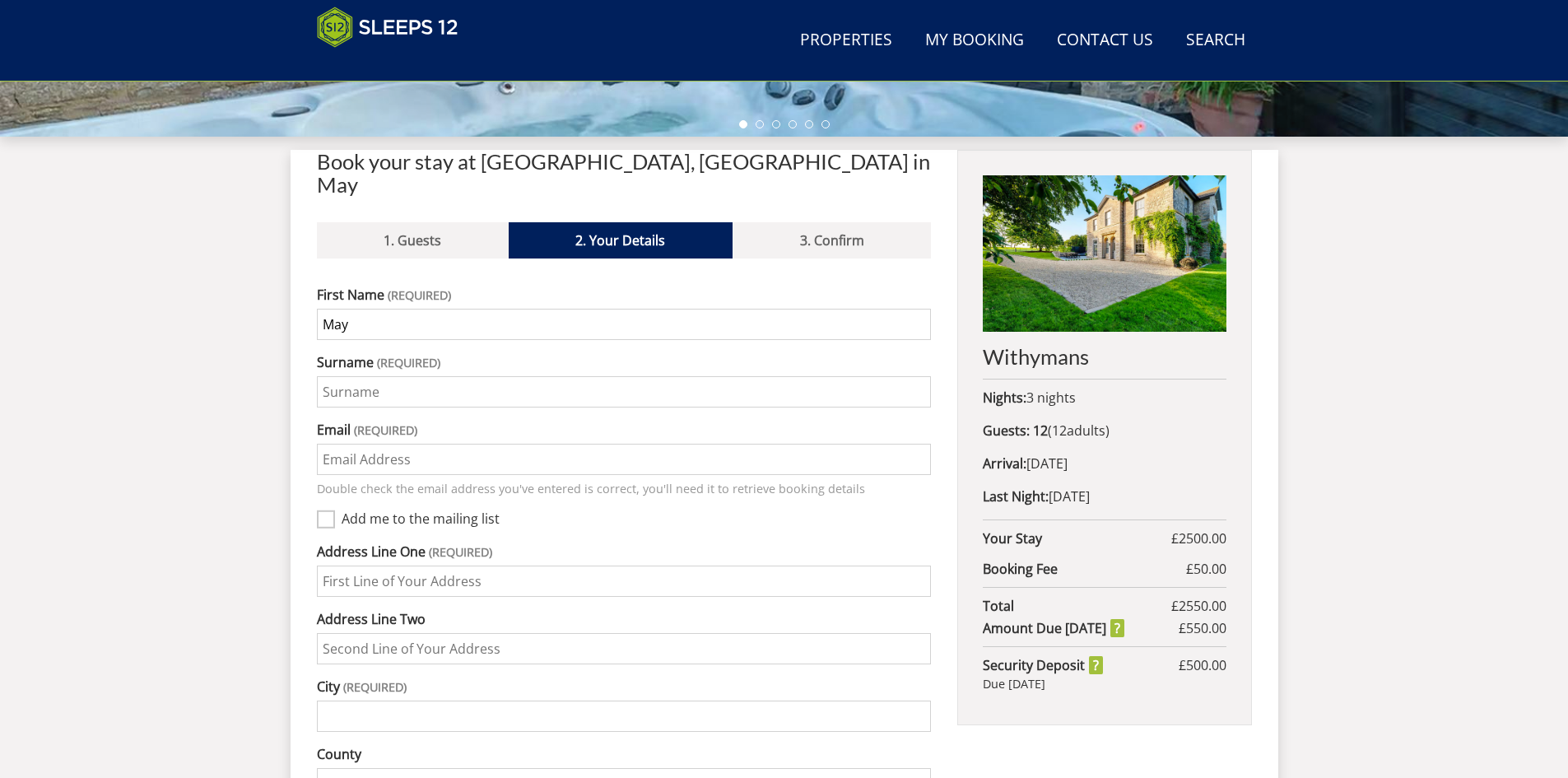
click at [431, 377] on input "Surname" at bounding box center [624, 392] width 615 height 31
type input "Obazuaye"
click at [408, 443] on input "Email" at bounding box center [624, 459] width 615 height 31
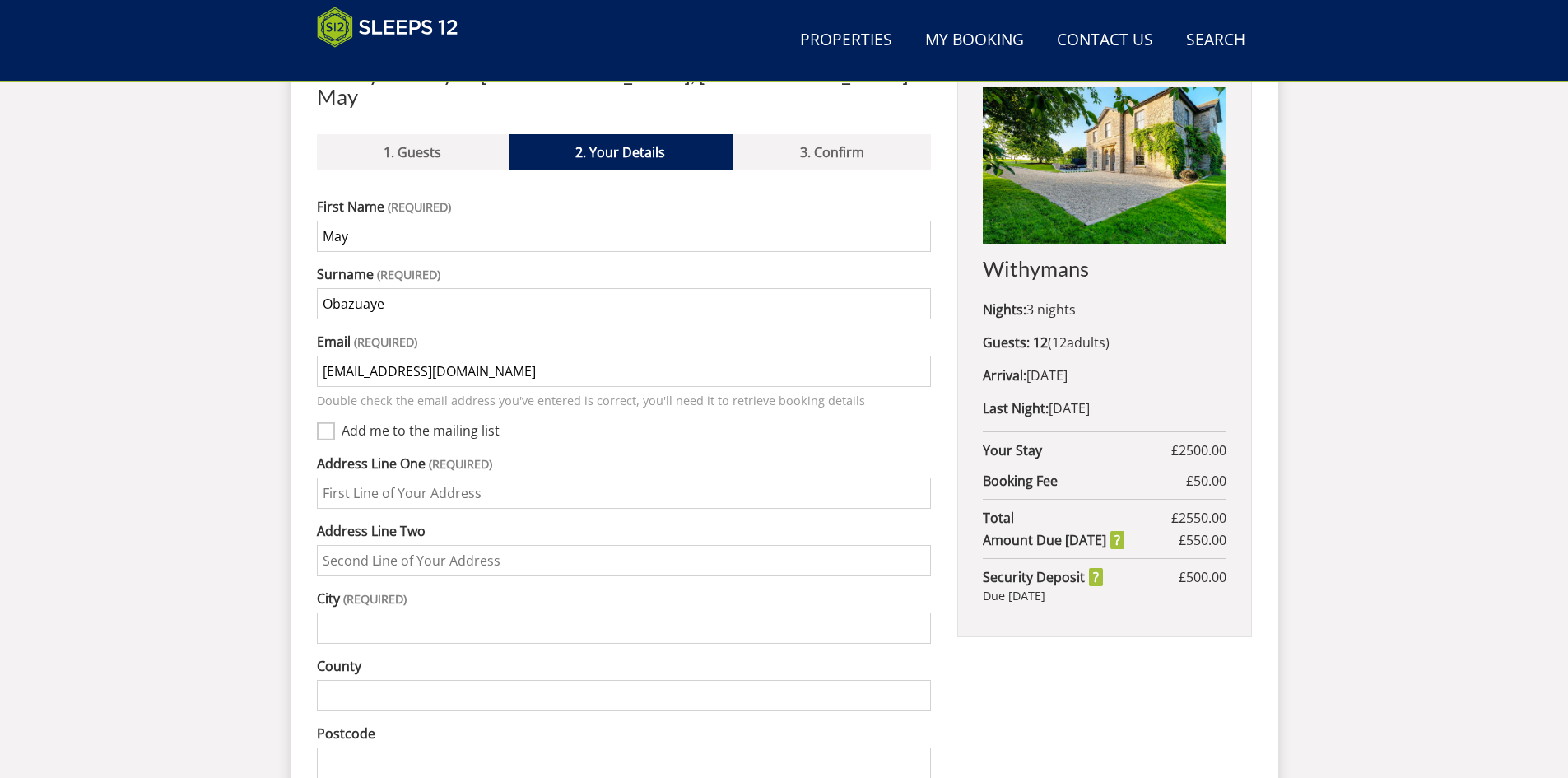
scroll to position [666, 0]
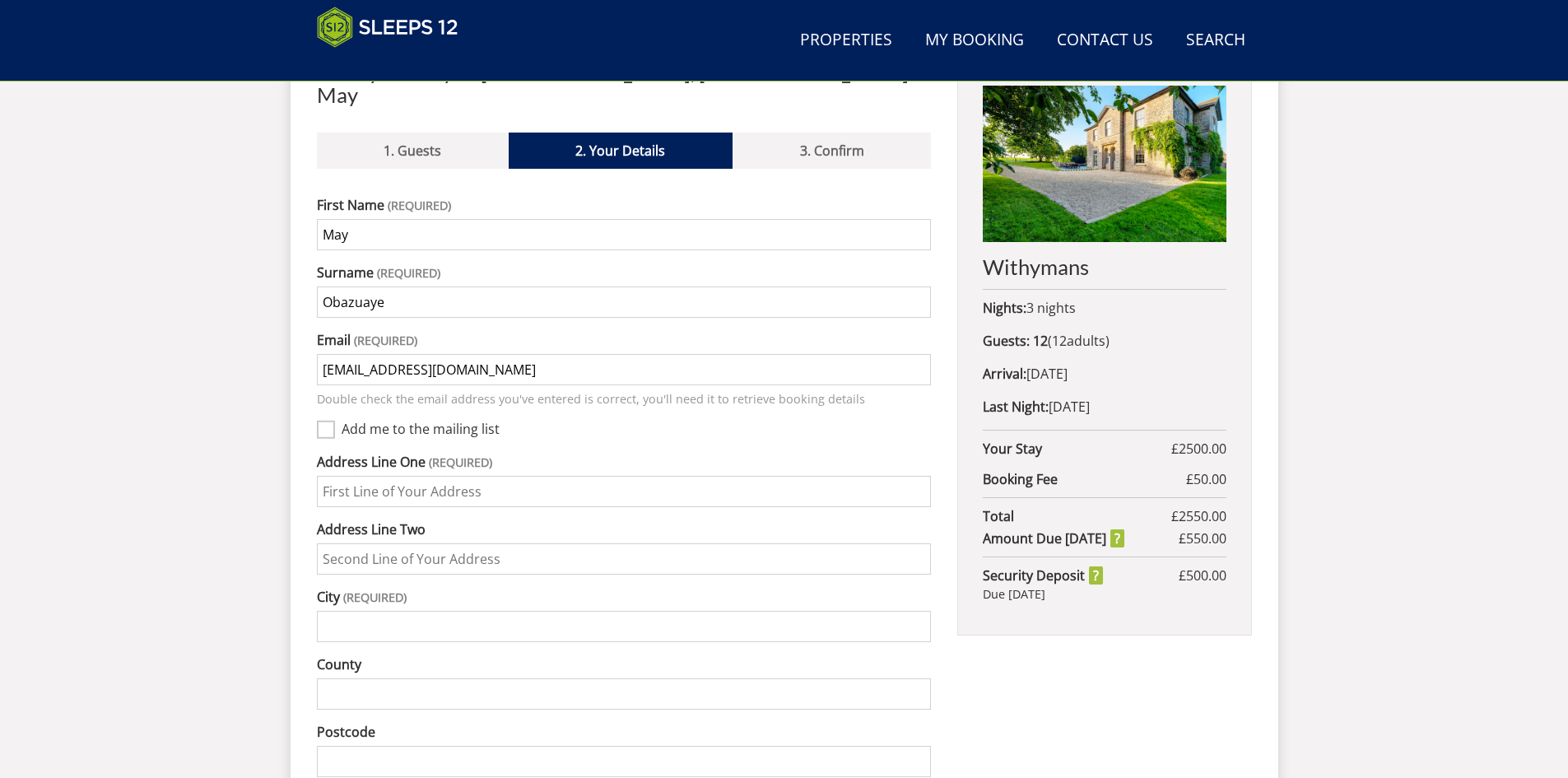
type input "mayedobor25@gmail.com"
click at [378, 476] on input "Address Line One" at bounding box center [624, 492] width 615 height 31
type input "67 Francisco Close,"
click at [401, 611] on input "City" at bounding box center [624, 626] width 615 height 31
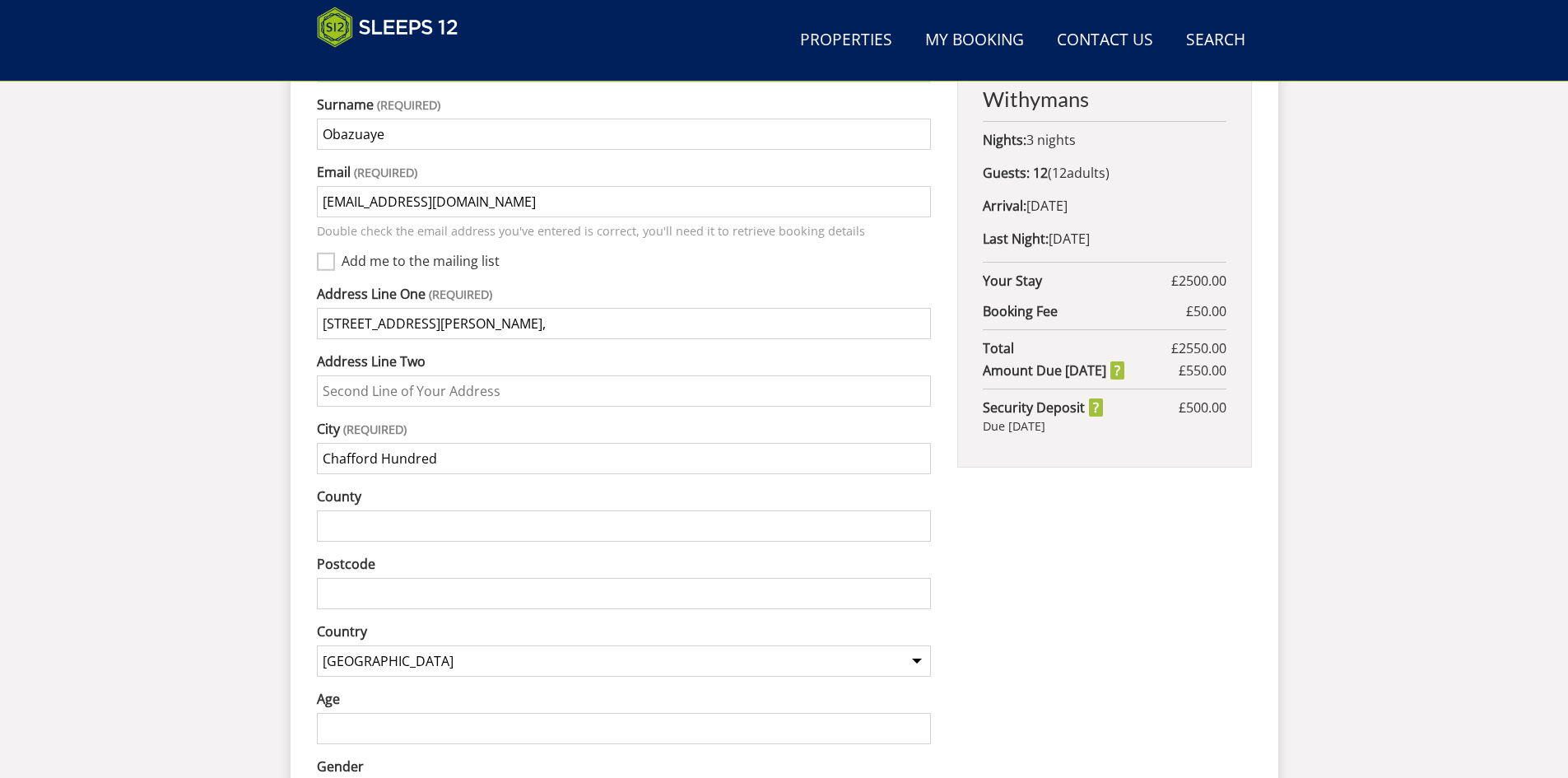
type input "Chafford Hundred"
click at [443, 578] on input "Postcode" at bounding box center [624, 594] width 615 height 31
type input "RM16 6YE"
click at [498, 443] on input "Chafford Hundred" at bounding box center [624, 458] width 615 height 31
type input "Chafford Hundred, Grays"
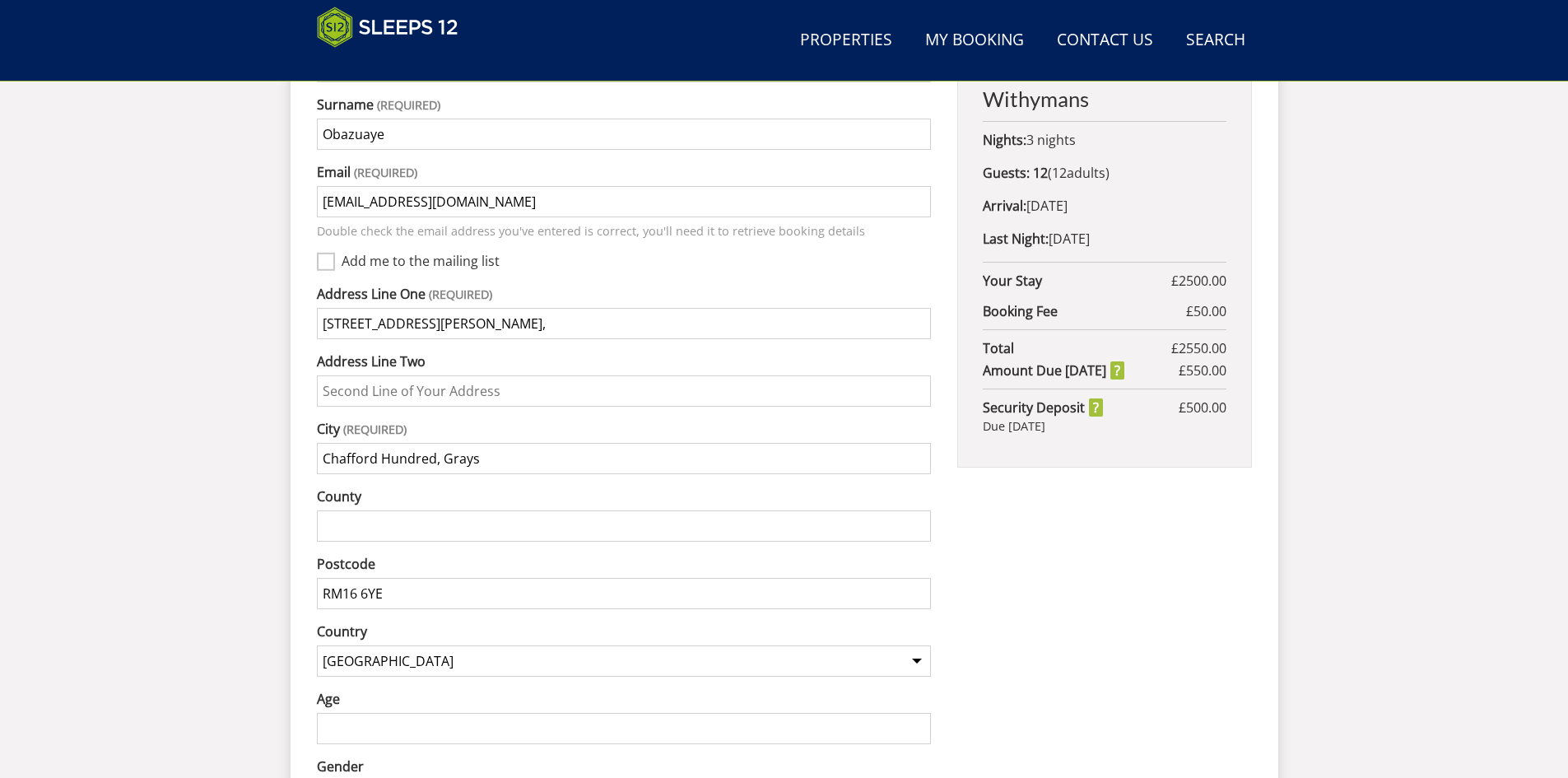
click at [461, 510] on input "County" at bounding box center [624, 526] width 615 height 31
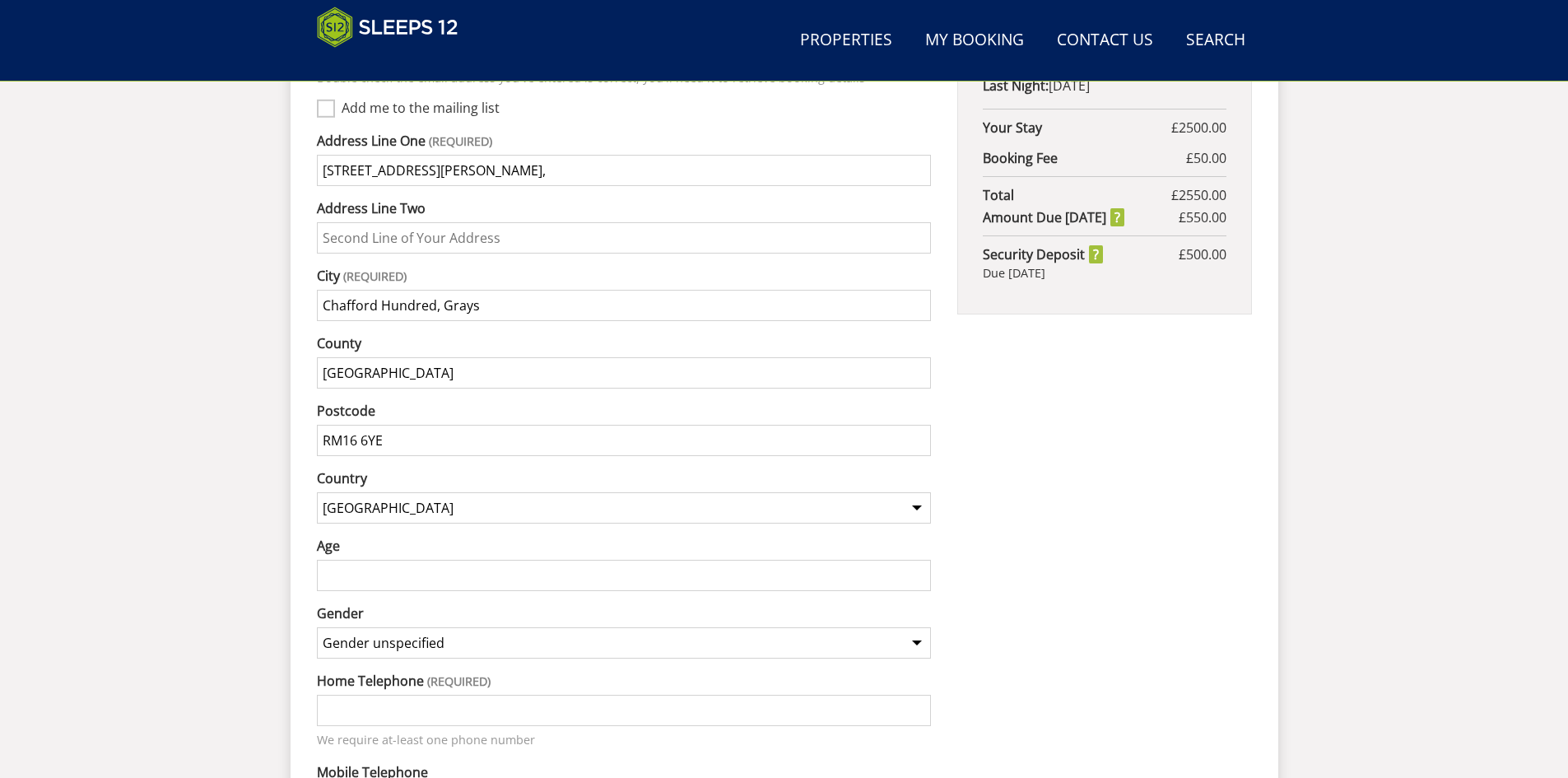
scroll to position [988, 0]
type input "Essex"
click at [437, 564] on input "Age" at bounding box center [624, 575] width 615 height 31
click at [443, 559] on input "Age" at bounding box center [624, 575] width 615 height 31
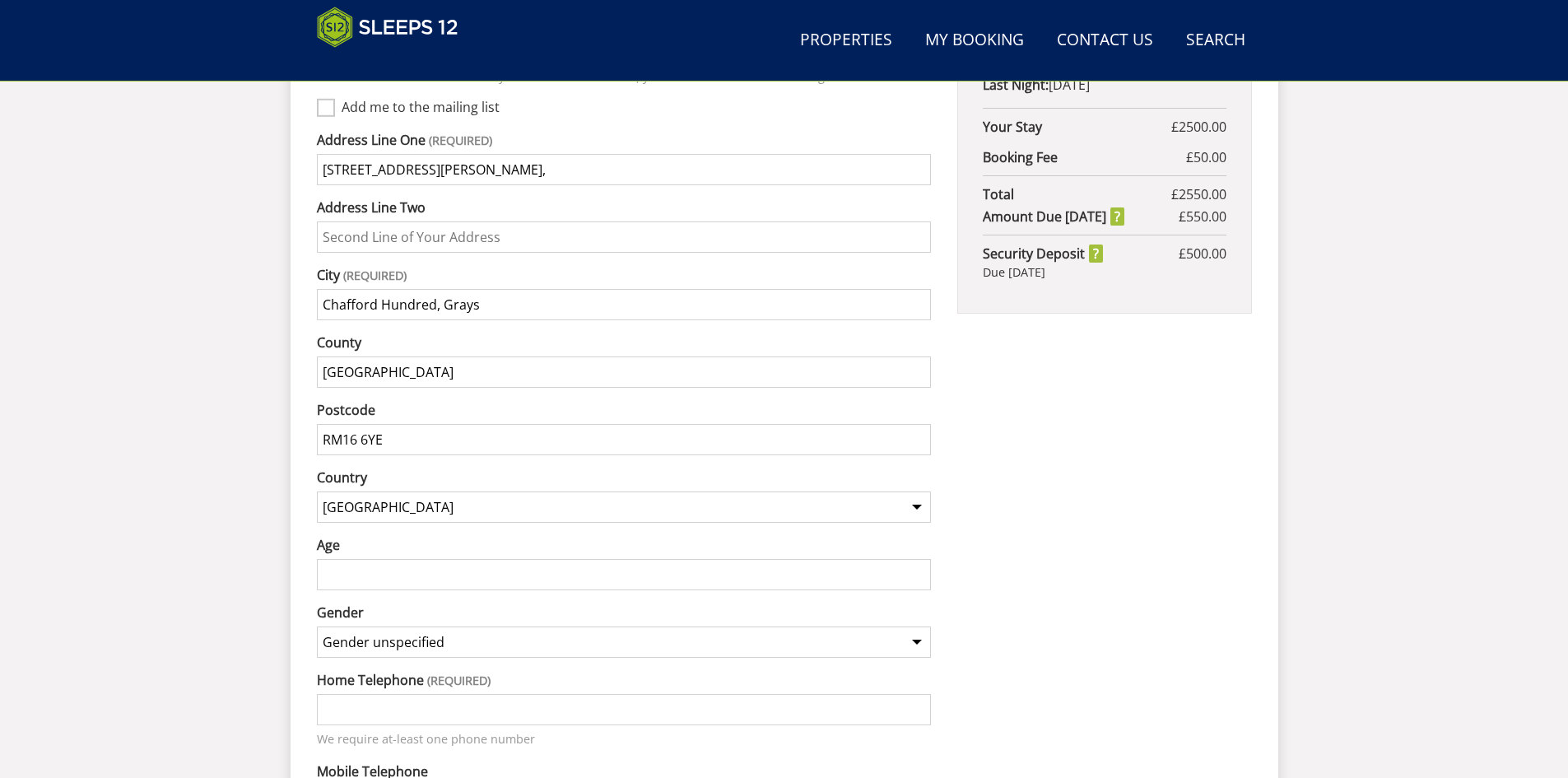
click at [443, 559] on input "Age" at bounding box center [624, 575] width 615 height 31
click at [939, 540] on div "Book your stay at Withymans, Somerset in May Please Wait... If this message per…" at bounding box center [784, 340] width 935 height 1203
click at [912, 559] on input "25" at bounding box center [624, 575] width 615 height 31
type input "29"
click at [703, 626] on select "Gender unspecified Gender male Gender female" at bounding box center [624, 642] width 615 height 31
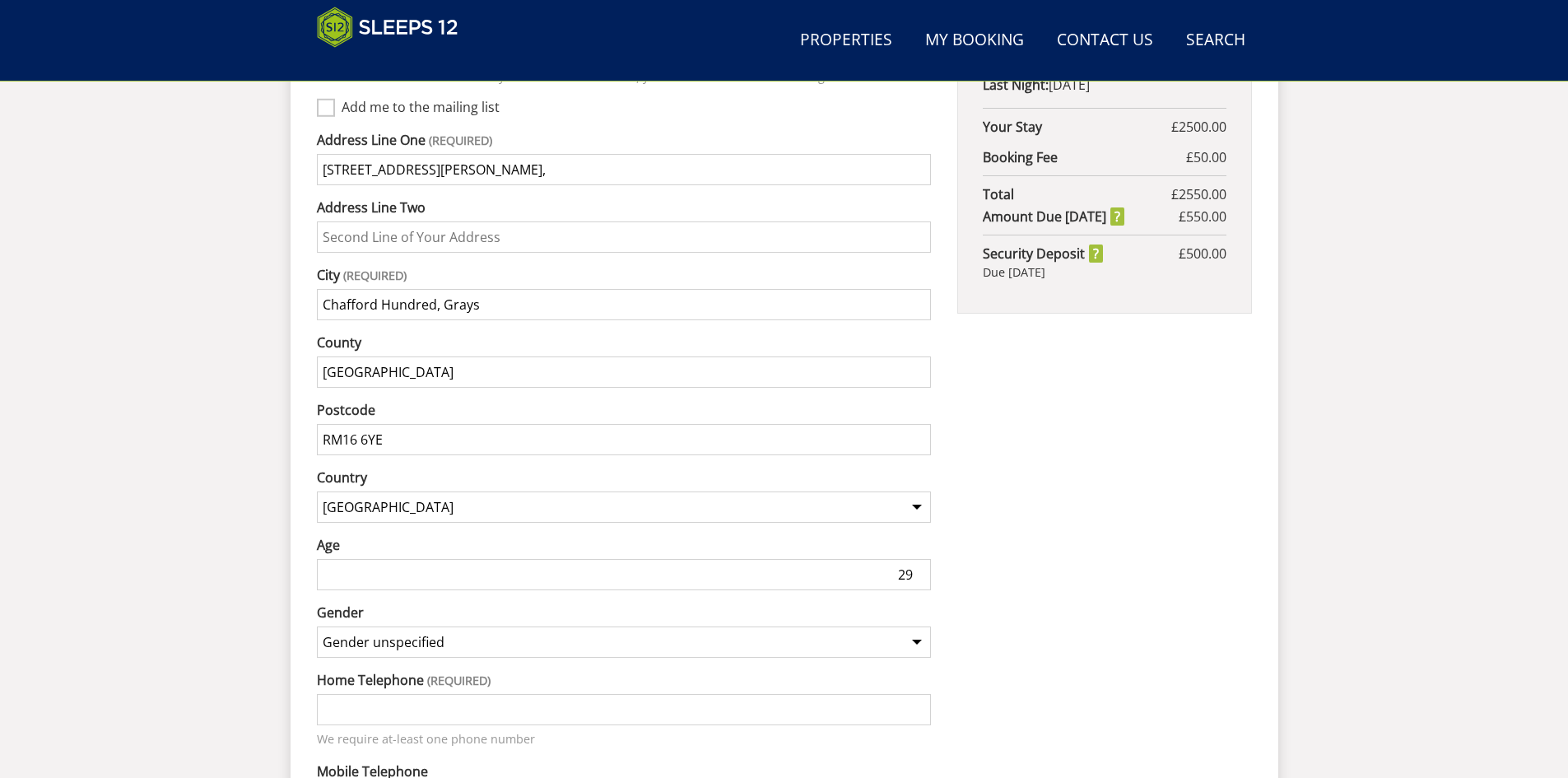
select select "gender_female"
click at [317, 626] on select "Gender unspecified Gender male Gender female" at bounding box center [624, 642] width 615 height 31
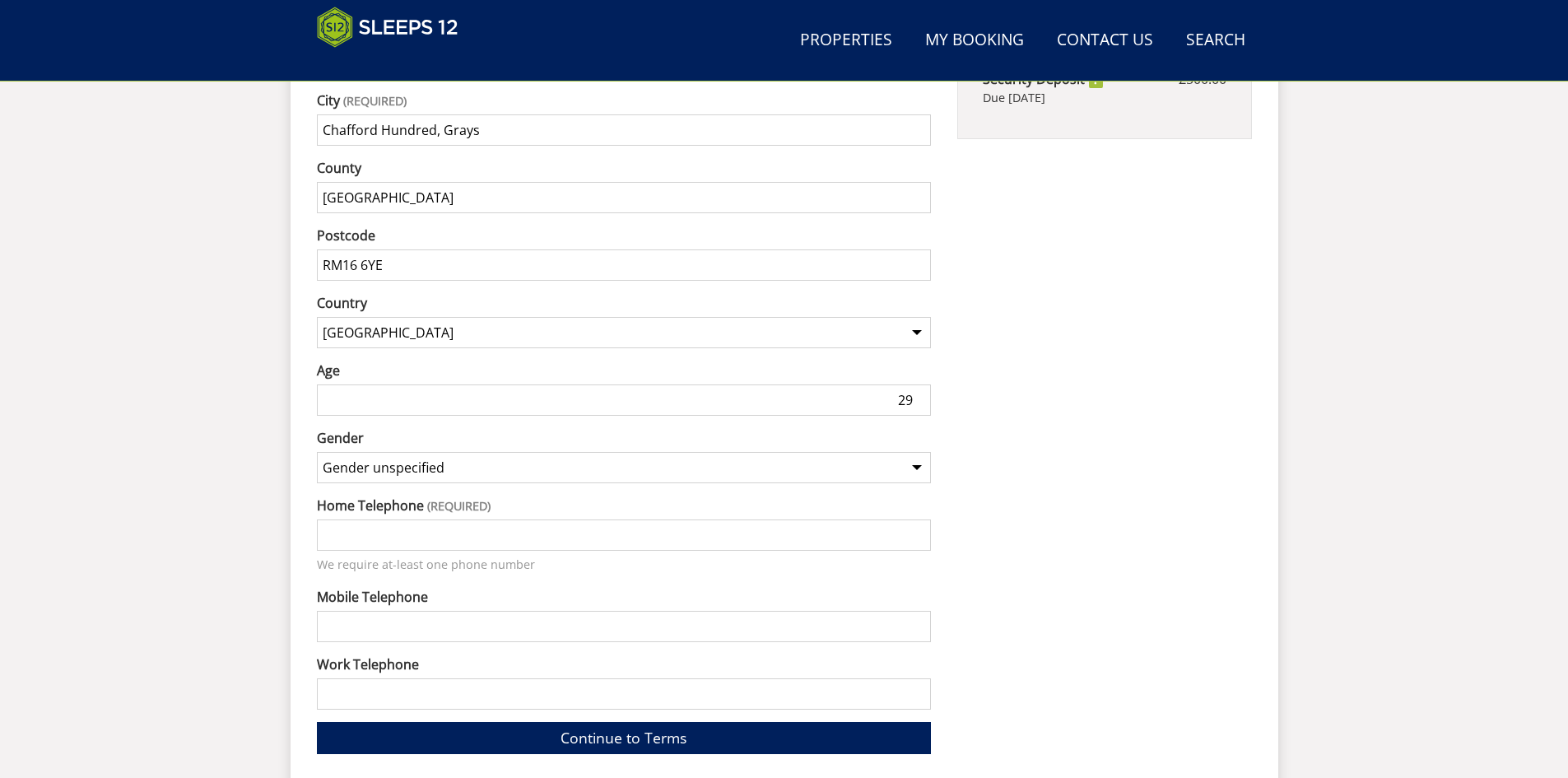
scroll to position [1164, 0]
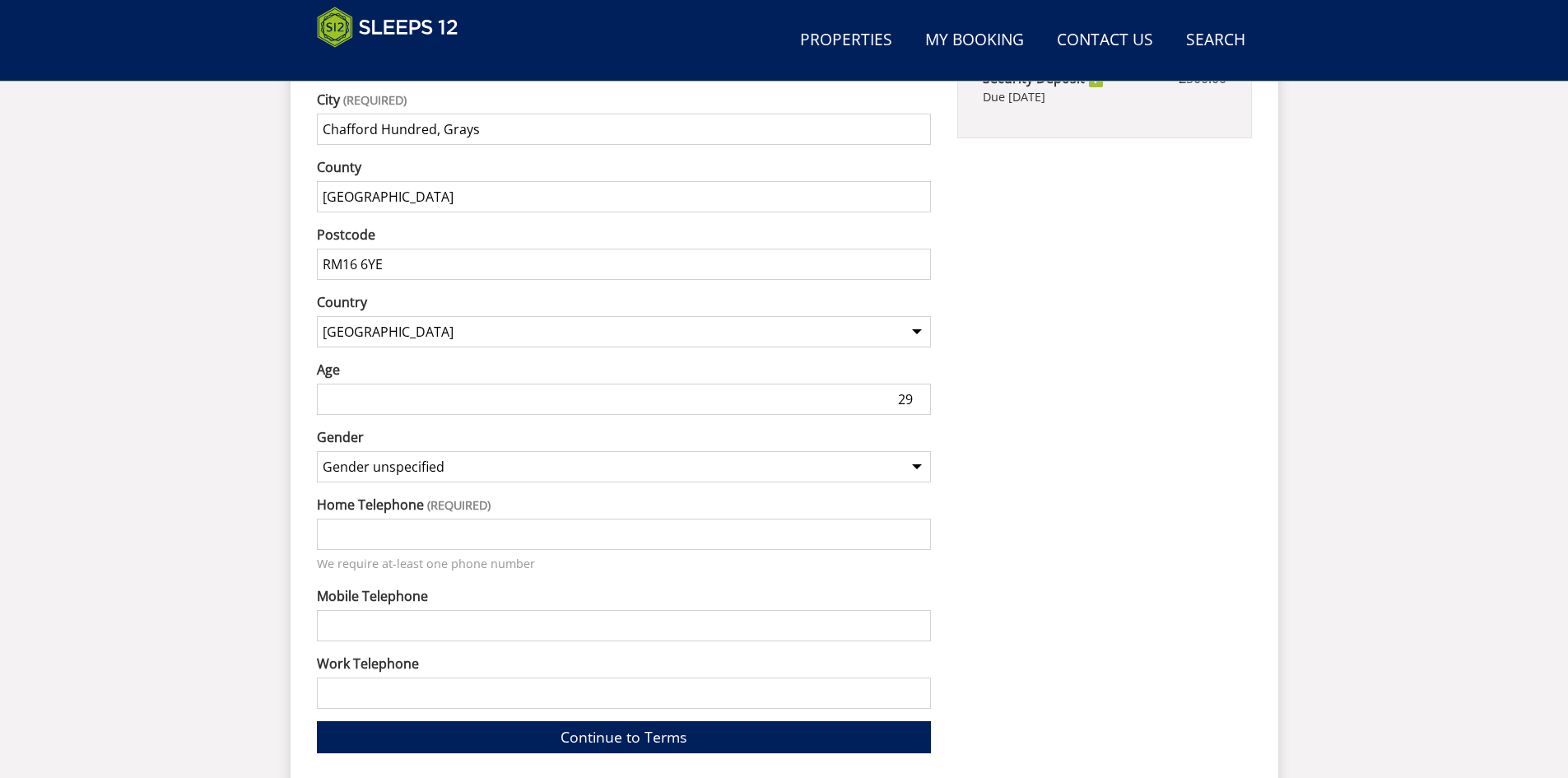
click at [549, 610] on input "Mobile Telephone" at bounding box center [624, 625] width 615 height 31
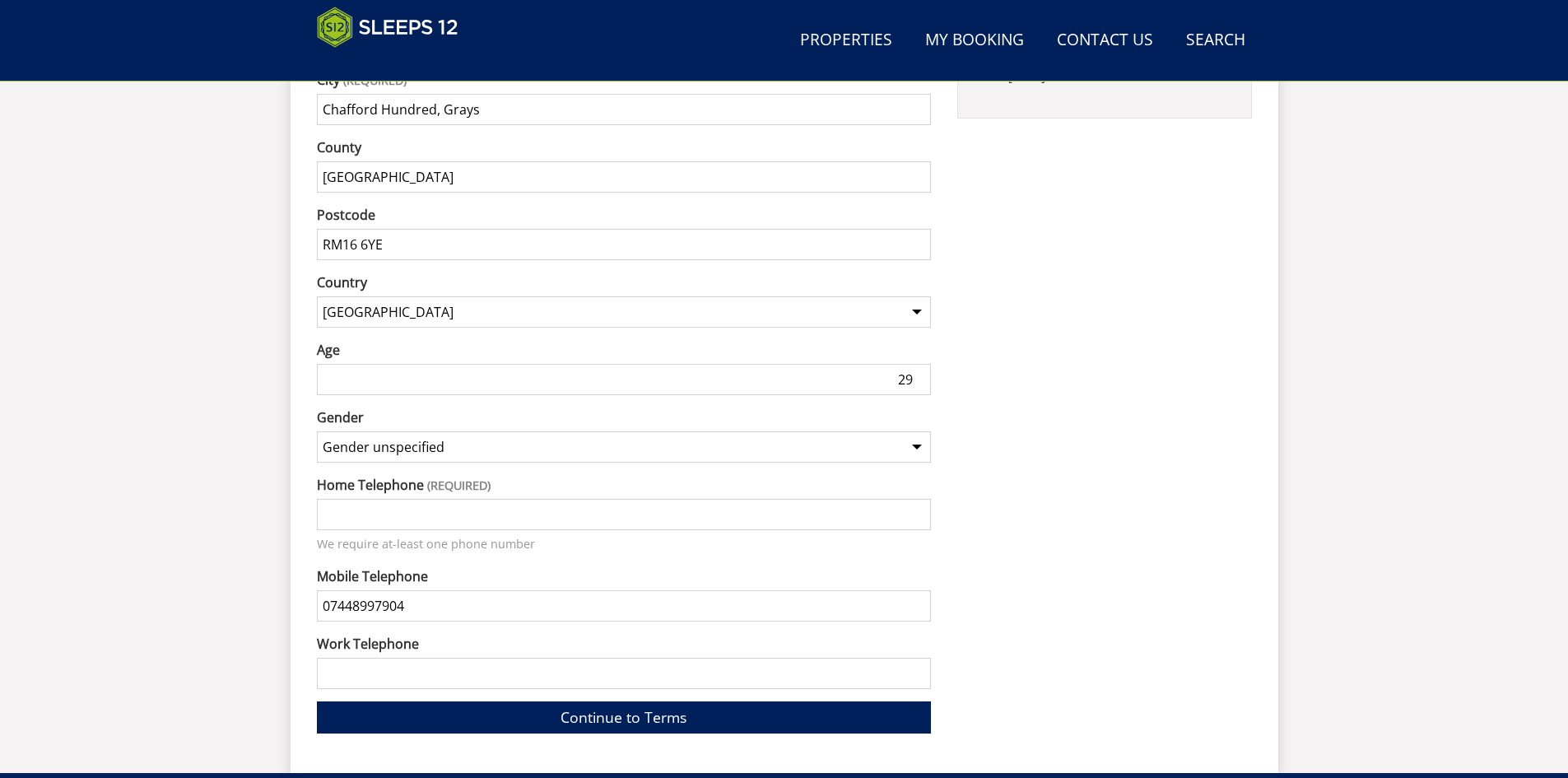
scroll to position [1185, 0]
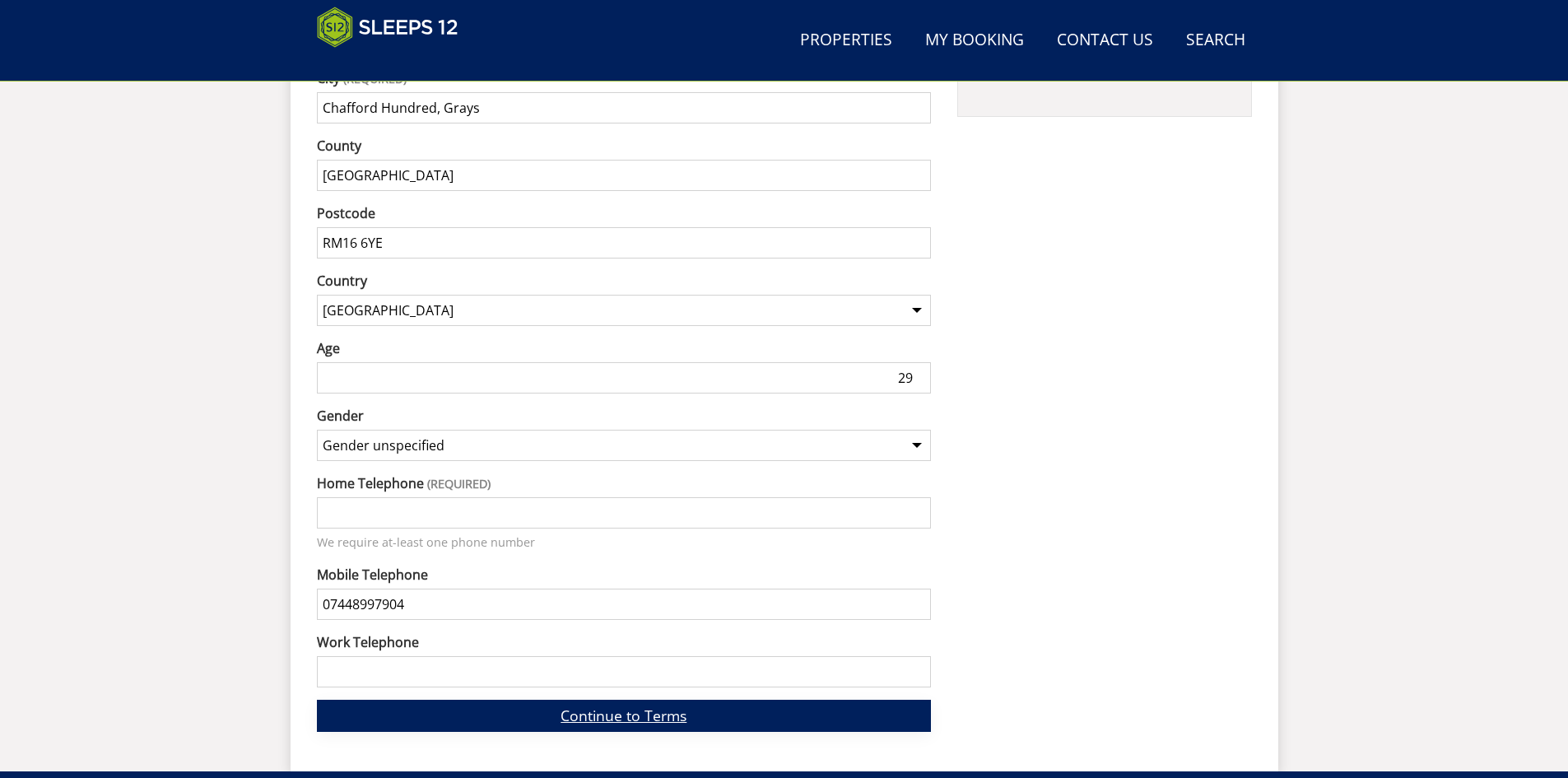
type input "07448997904"
click at [510, 700] on link "Continue to Terms" at bounding box center [624, 715] width 615 height 32
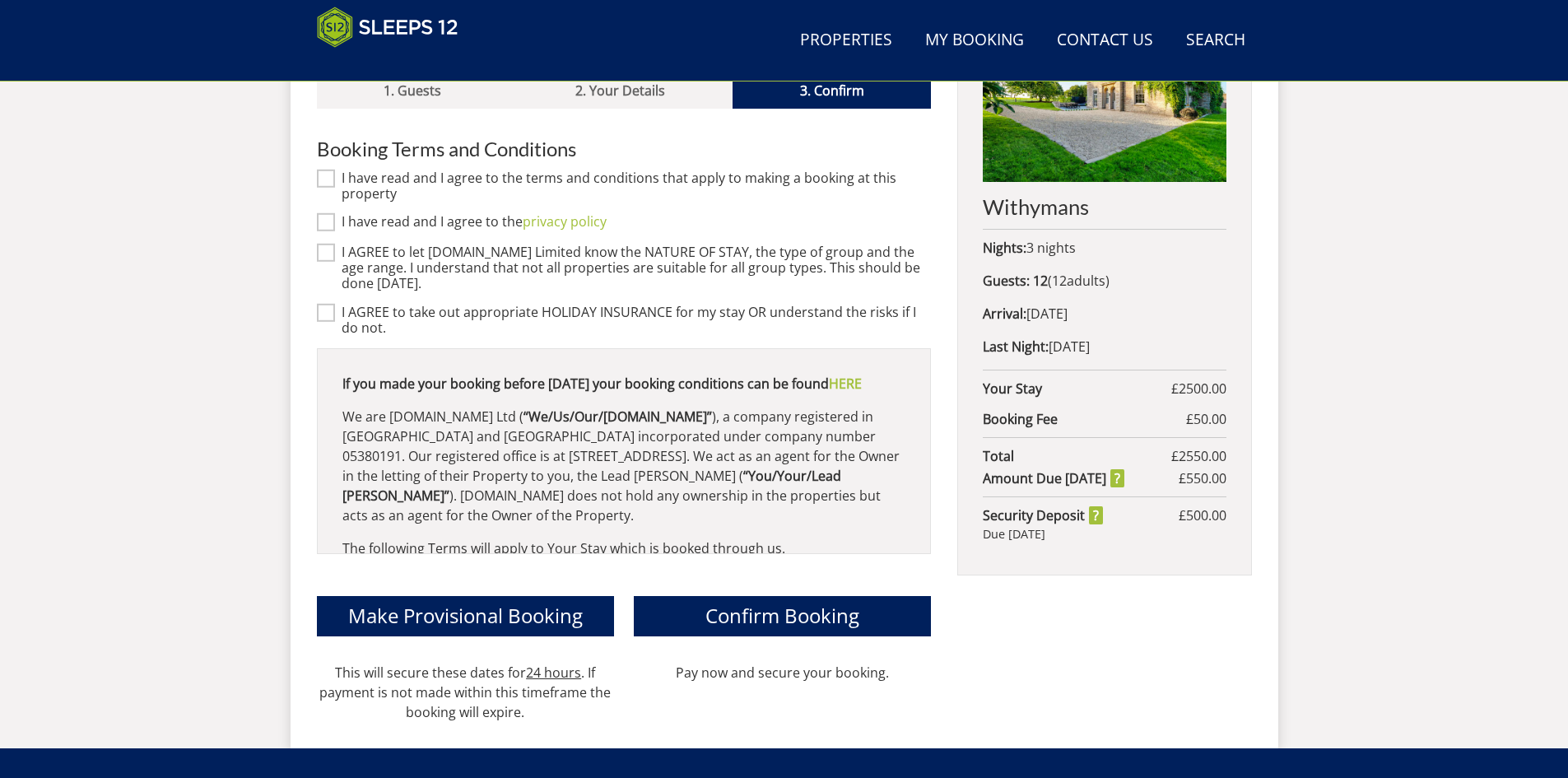
click at [323, 169] on input "I have read and I agree to the terms and conditions that apply to making a book…" at bounding box center [325, 178] width 18 height 18
checkbox input "true"
click at [325, 214] on input "I have read and I agree to the privacy policy" at bounding box center [325, 222] width 18 height 18
checkbox input "true"
click at [320, 244] on input "I AGREE to let Sleeps12.com Limited know the NATURE OF STAY, the type of group …" at bounding box center [325, 252] width 18 height 18
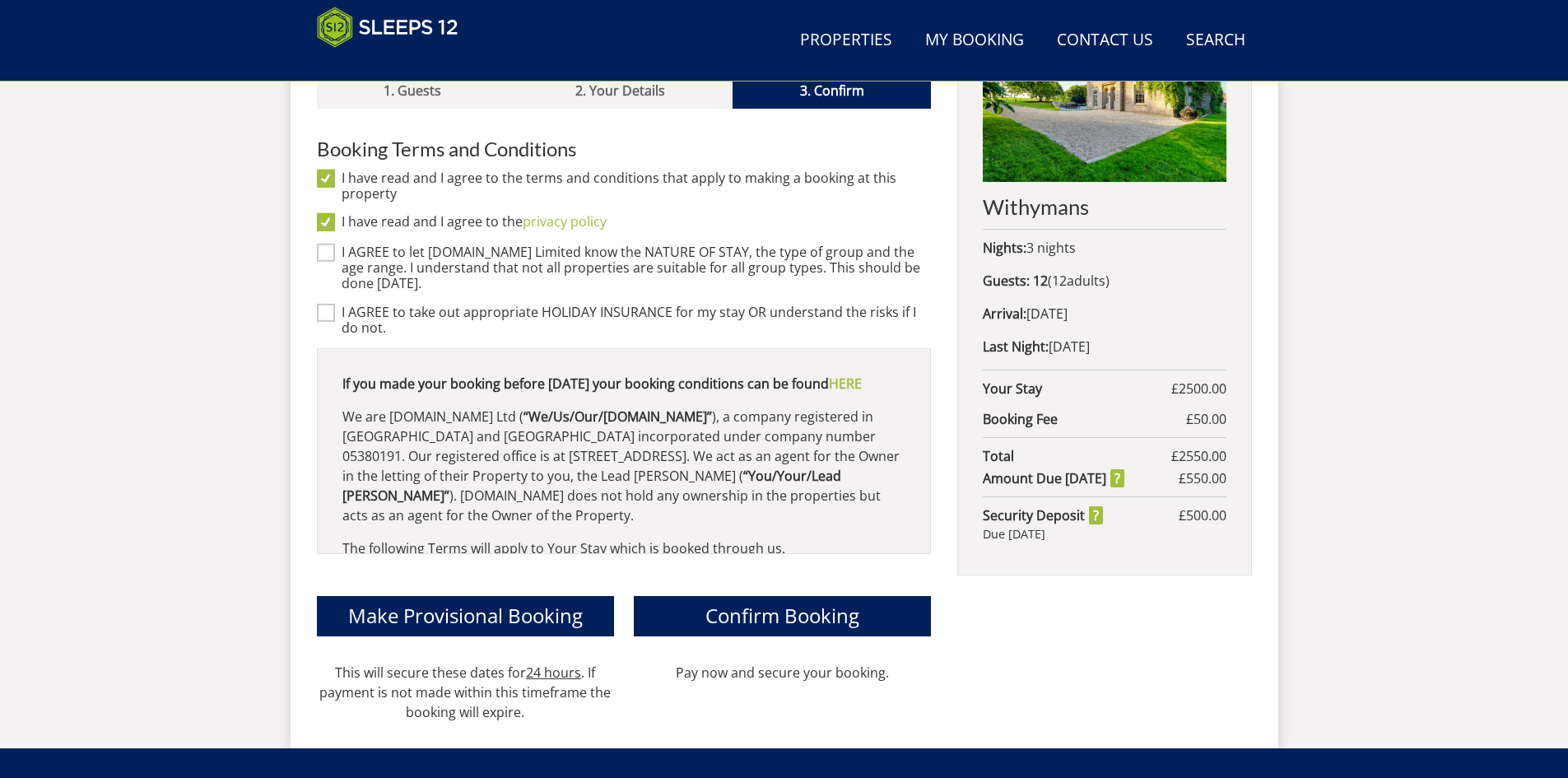
checkbox input "true"
click at [331, 303] on input "I AGREE to take out appropriate HOLIDAY INSURANCE for my stay OR understand the…" at bounding box center [325, 311] width 18 height 18
checkbox input "true"
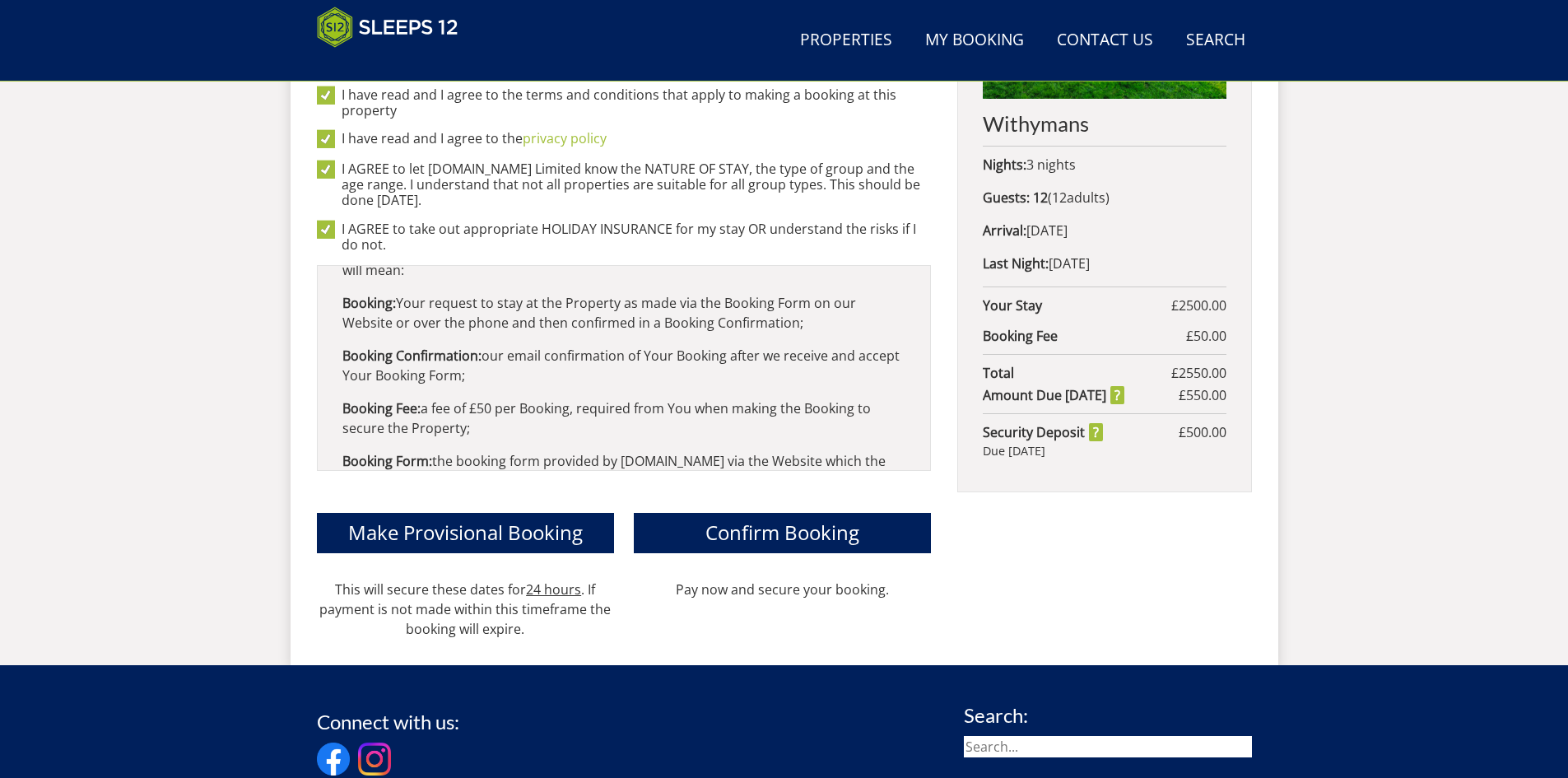
scroll to position [811, 0]
click at [712, 518] on span "Confirm Booking" at bounding box center [781, 532] width 154 height 27
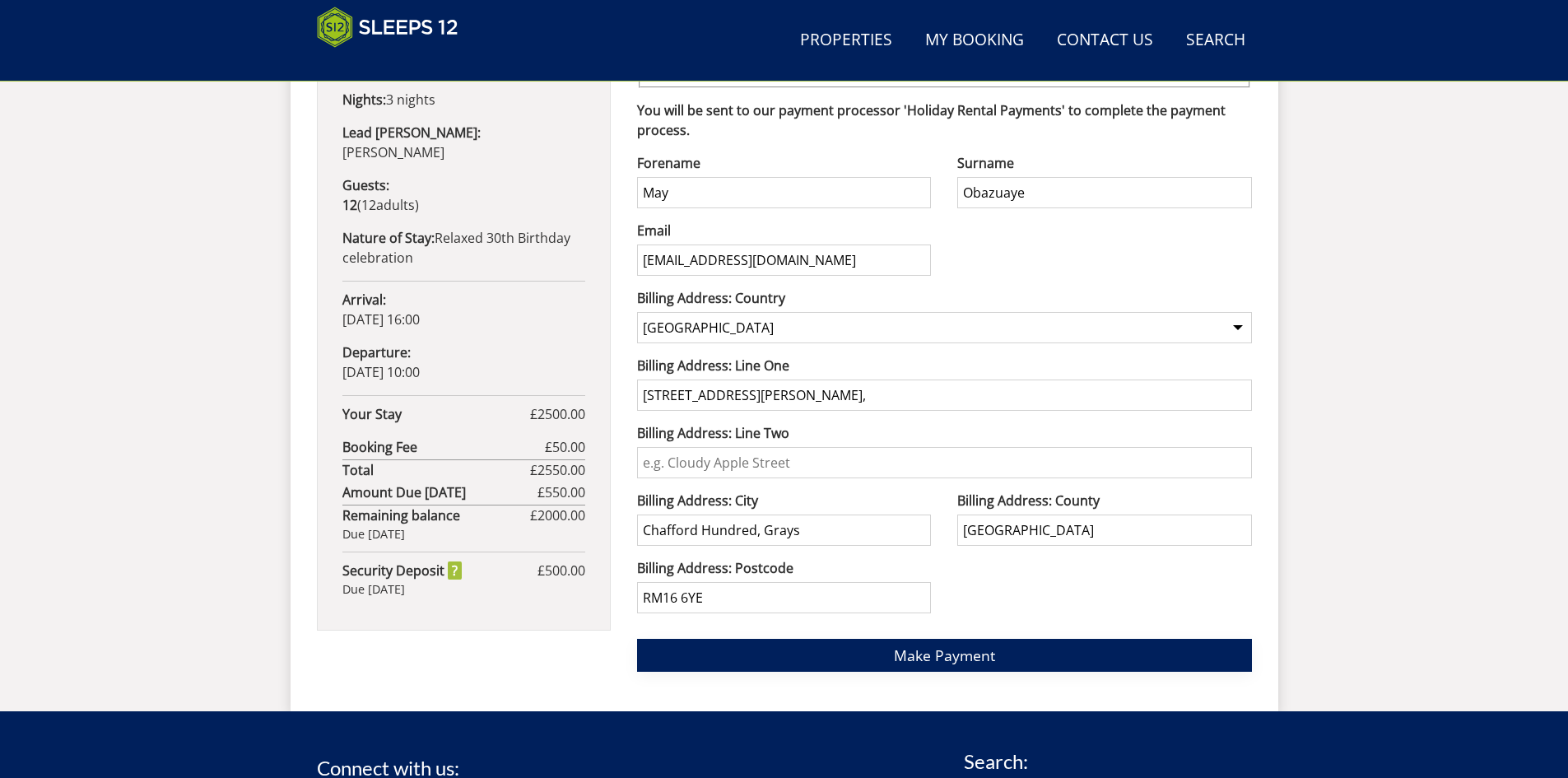
scroll to position [970, 0]
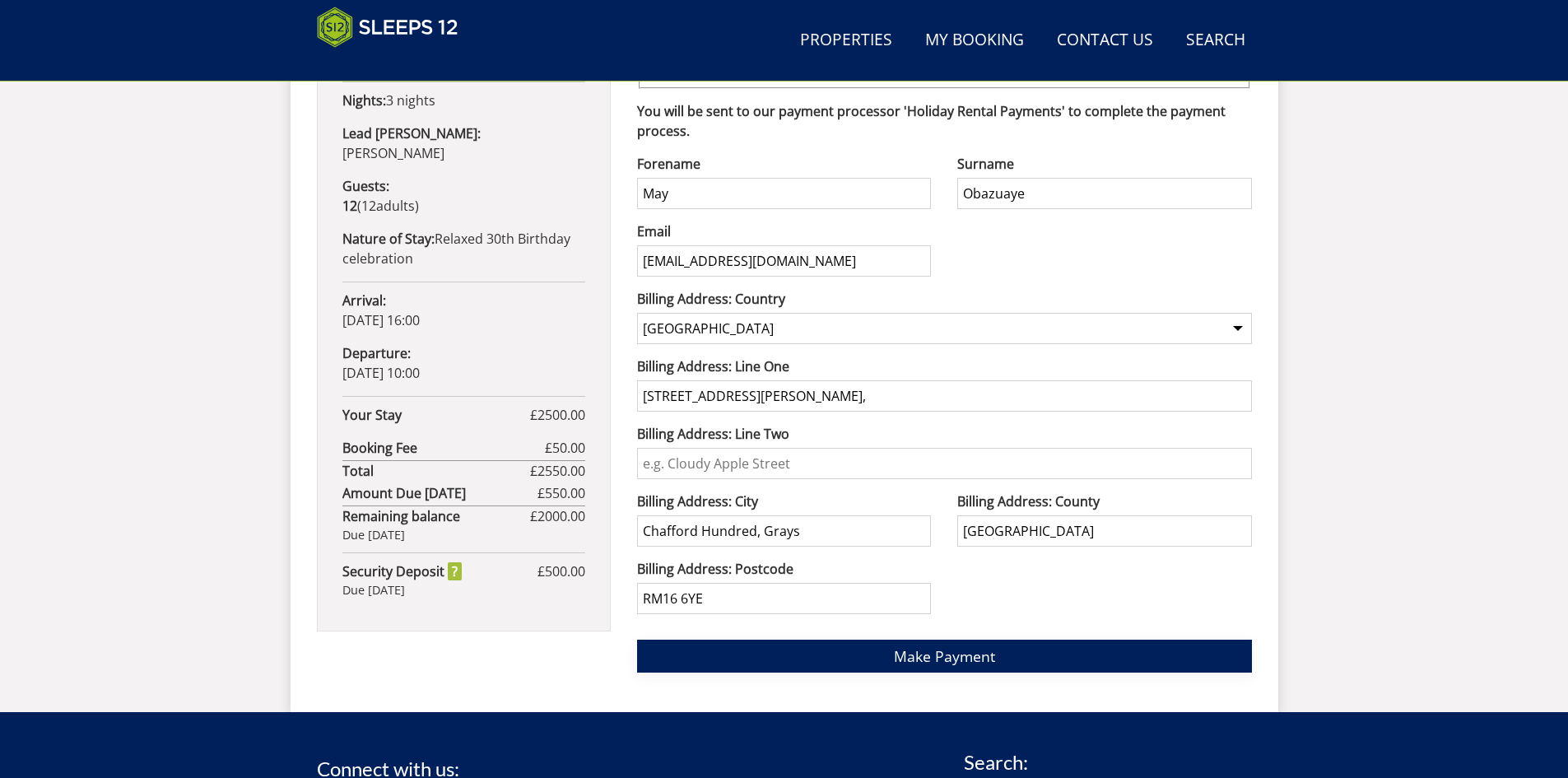
click at [960, 662] on span "Make Payment" at bounding box center [944, 655] width 101 height 20
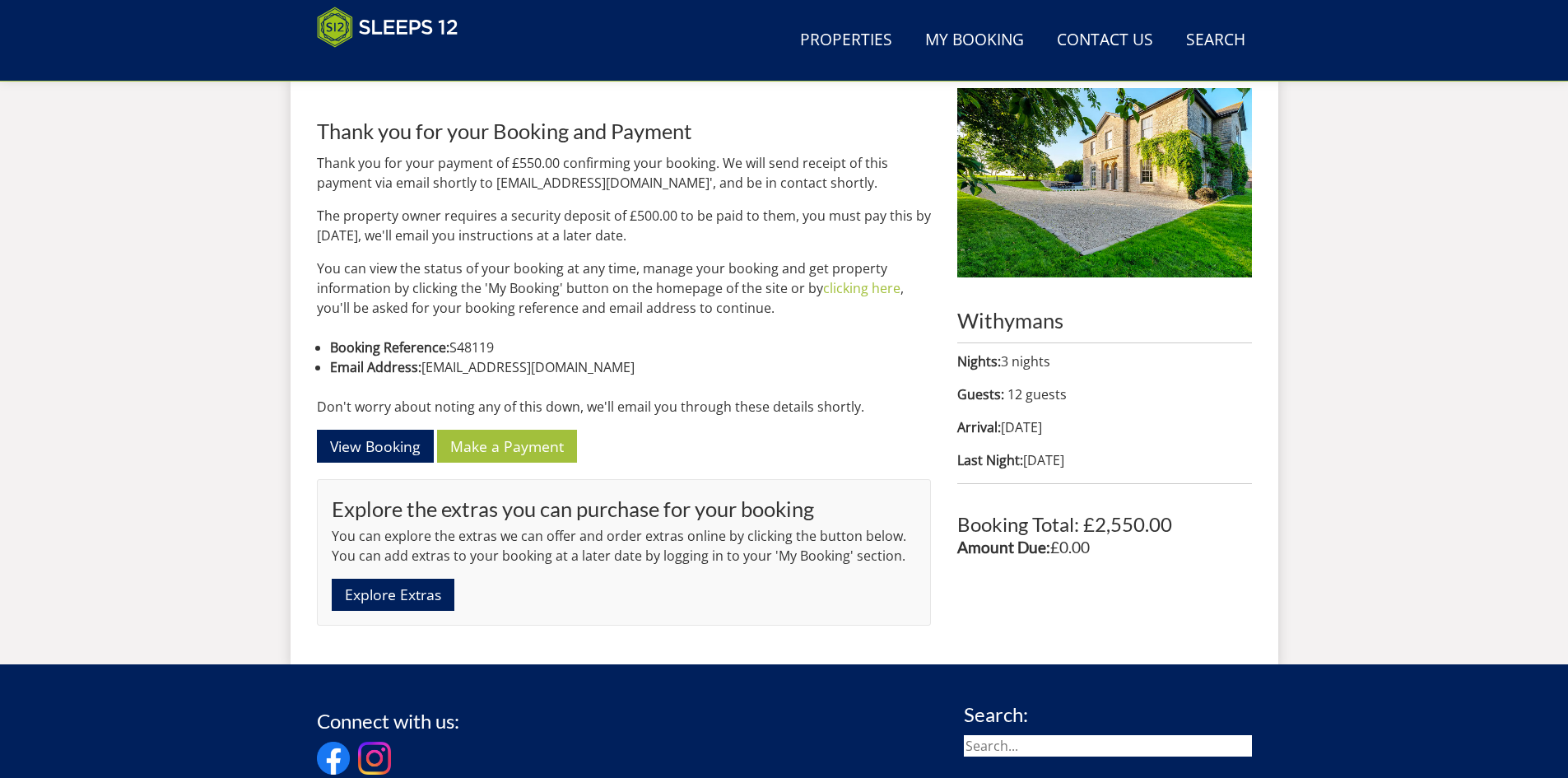
scroll to position [644, 0]
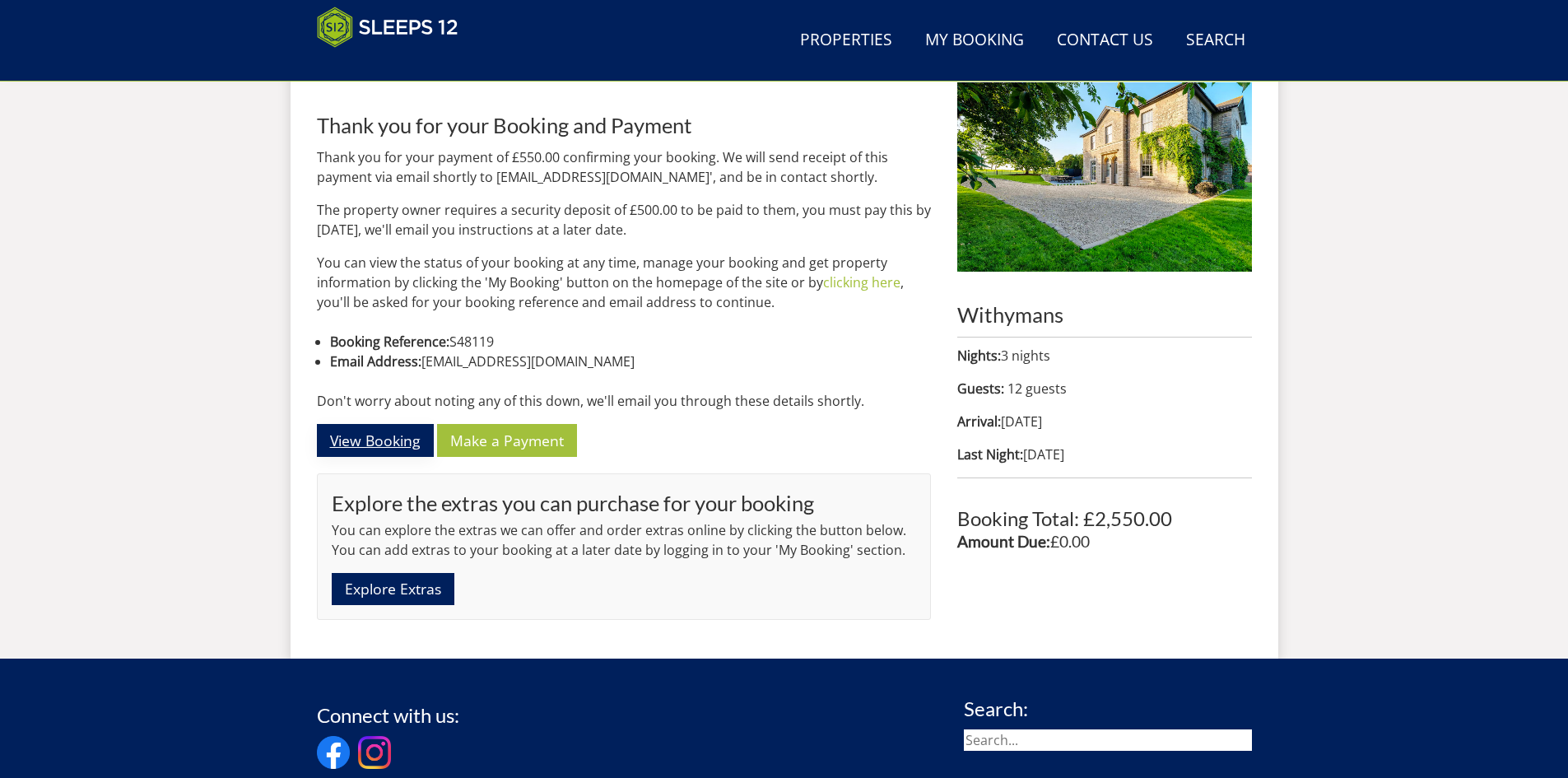
click at [407, 437] on link "View Booking" at bounding box center [375, 439] width 117 height 32
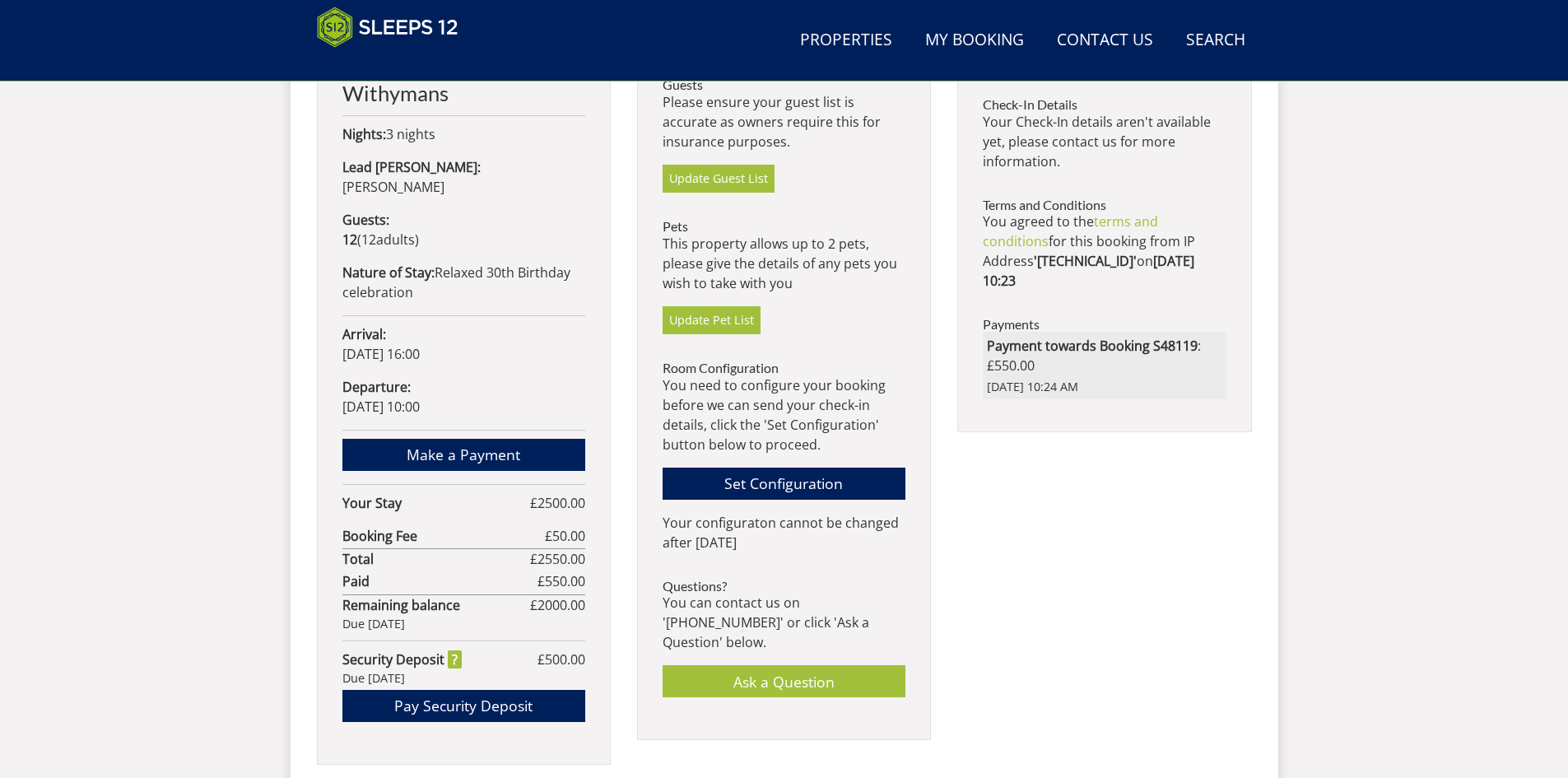
scroll to position [884, 0]
